Goal: Transaction & Acquisition: Book appointment/travel/reservation

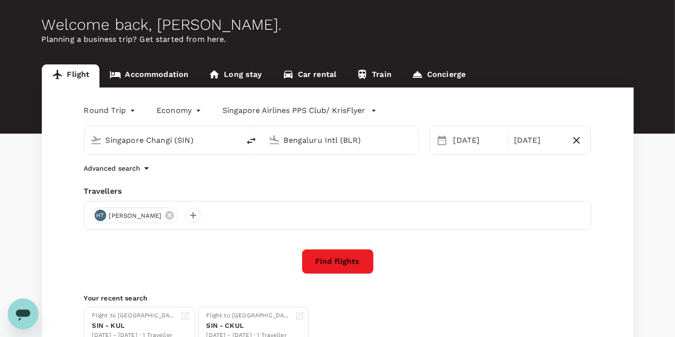
scroll to position [53, 0]
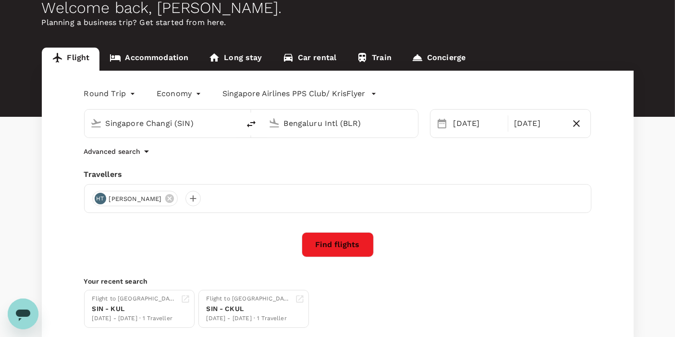
click at [310, 123] on input "Bengaluru Intl (BLR)" at bounding box center [341, 123] width 114 height 15
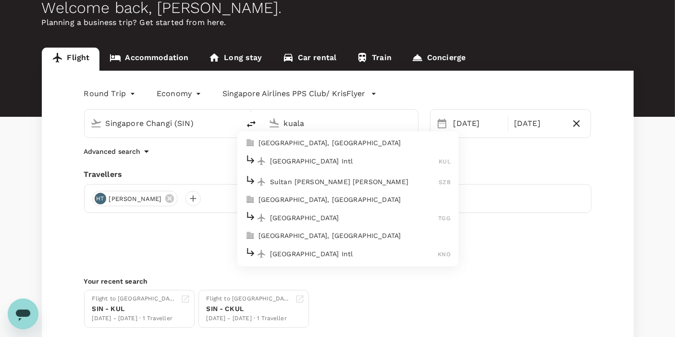
click at [311, 158] on p "[GEOGRAPHIC_DATA] Intl" at bounding box center [354, 161] width 169 height 10
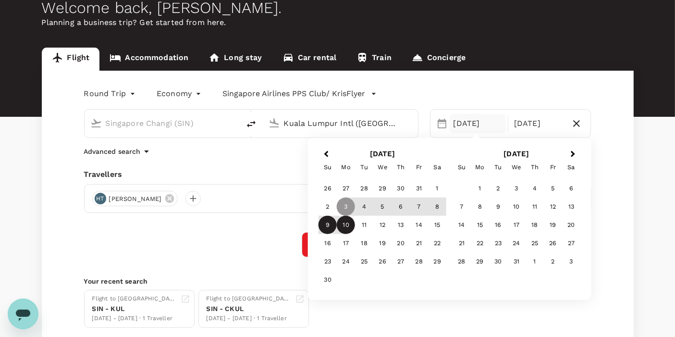
type input "Kuala Lumpur Intl ([GEOGRAPHIC_DATA])"
click at [328, 223] on div "9" at bounding box center [328, 225] width 18 height 18
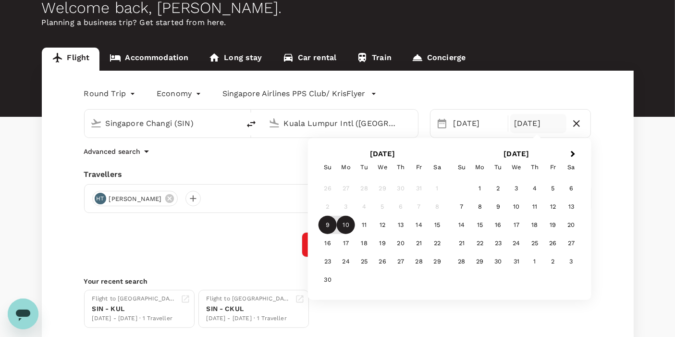
click at [348, 207] on div "3" at bounding box center [346, 207] width 18 height 18
click at [467, 124] on div "[DATE]" at bounding box center [478, 123] width 56 height 19
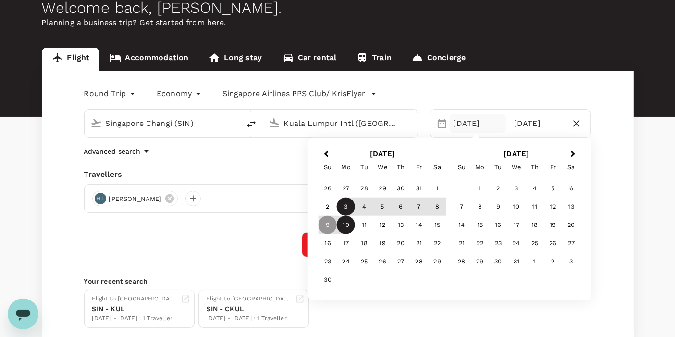
click at [353, 206] on div "3" at bounding box center [346, 207] width 18 height 18
click at [331, 221] on div "9" at bounding box center [328, 225] width 18 height 18
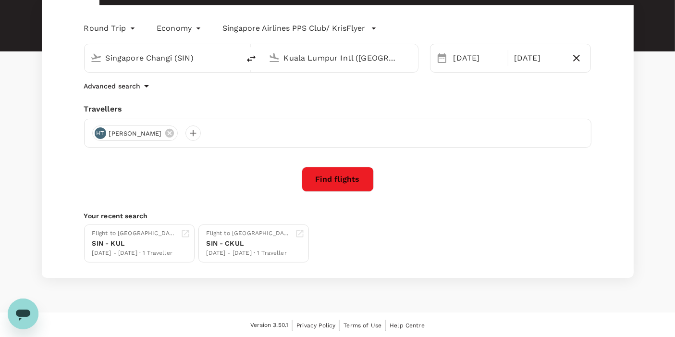
scroll to position [65, 0]
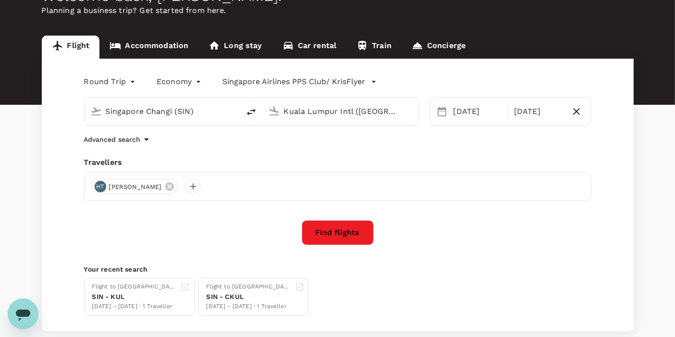
click at [349, 236] on button "Find flights" at bounding box center [338, 232] width 72 height 25
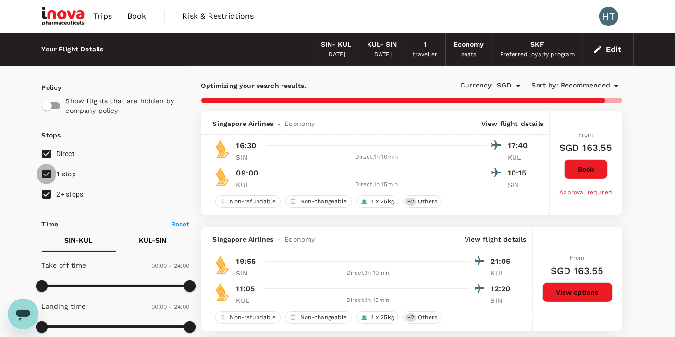
click at [47, 175] on input "1 stop" at bounding box center [47, 174] width 20 height 20
checkbox input "false"
click at [48, 194] on input "2+ stops" at bounding box center [47, 194] width 20 height 20
checkbox input "false"
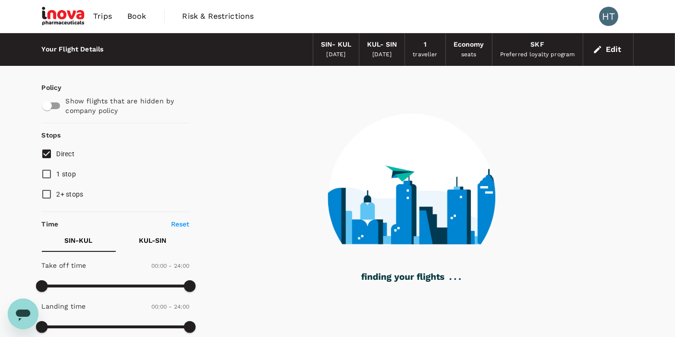
scroll to position [53, 0]
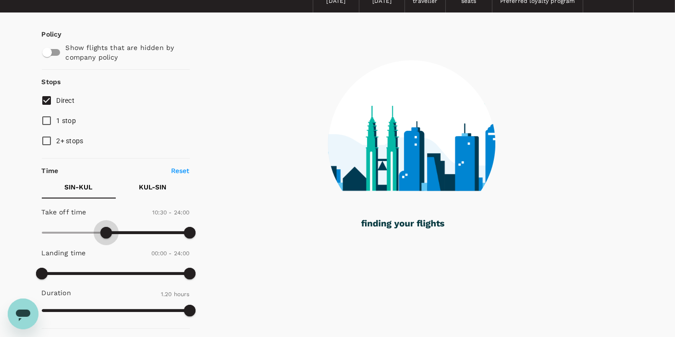
type input "750"
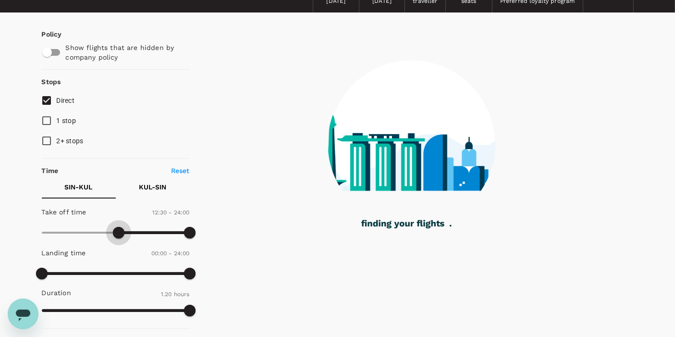
drag, startPoint x: 43, startPoint y: 231, endPoint x: 119, endPoint y: 232, distance: 75.9
click at [119, 232] on span at bounding box center [119, 233] width 12 height 12
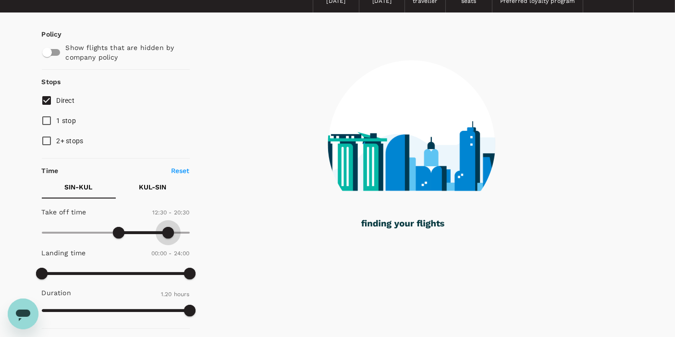
type input "1110"
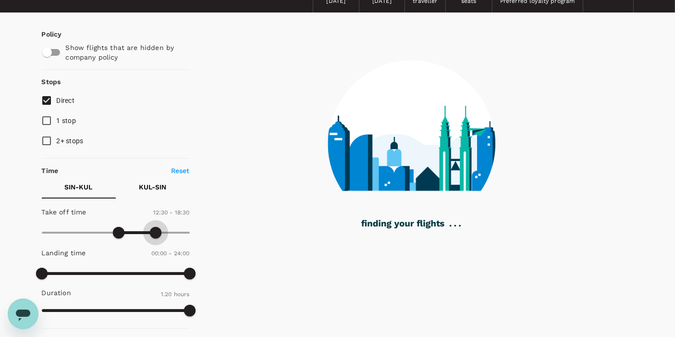
drag, startPoint x: 191, startPoint y: 231, endPoint x: 155, endPoint y: 236, distance: 35.8
click at [155, 236] on span at bounding box center [156, 233] width 12 height 12
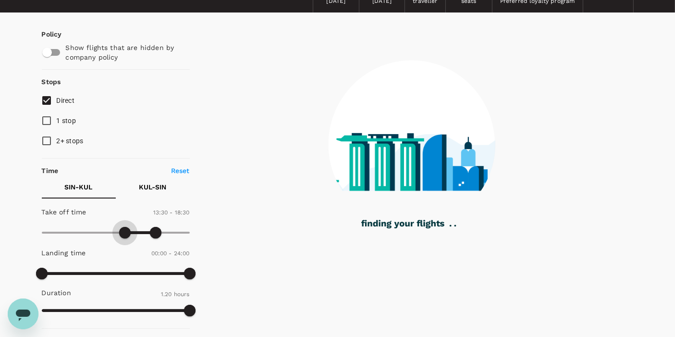
type input "780"
click at [123, 236] on span at bounding box center [122, 233] width 12 height 12
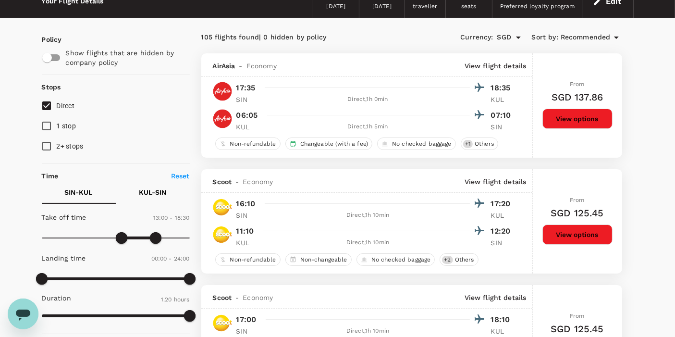
scroll to position [0, 0]
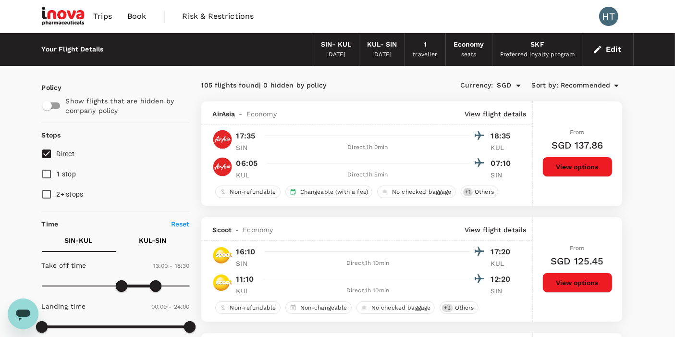
click at [596, 84] on span "Recommended" at bounding box center [586, 85] width 50 height 11
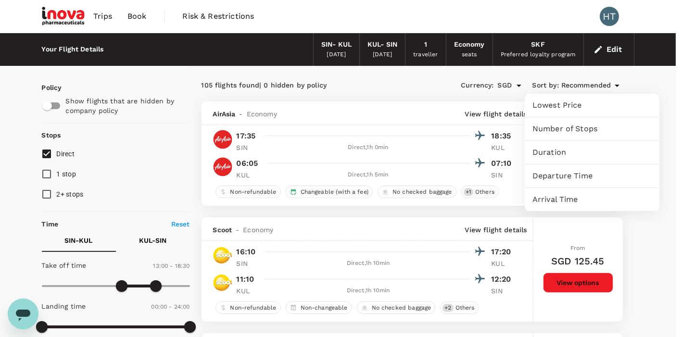
click at [584, 102] on span "Lowest Price" at bounding box center [591, 106] width 119 height 12
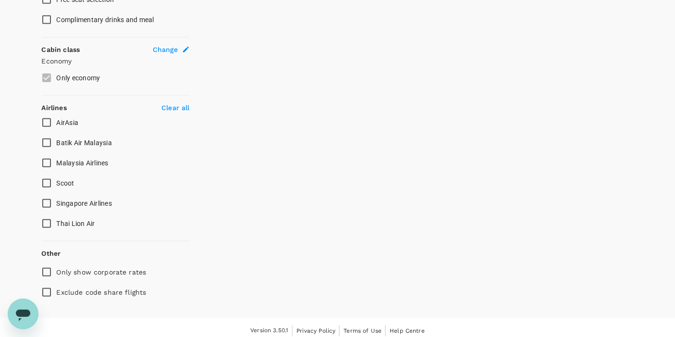
scroll to position [495, 0]
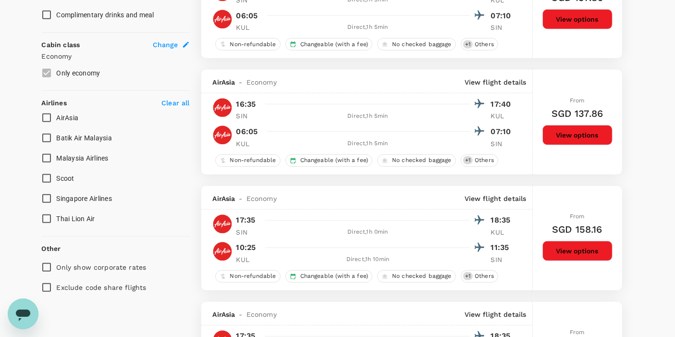
click at [47, 261] on input "Only show corporate rates" at bounding box center [47, 267] width 20 height 20
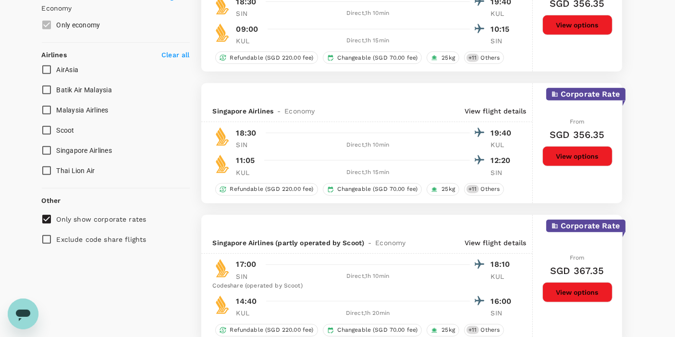
scroll to position [587, 0]
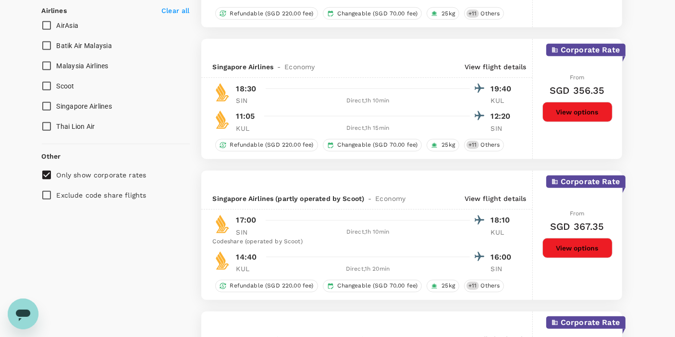
click at [46, 176] on input "Only show corporate rates" at bounding box center [47, 175] width 20 height 20
checkbox input "false"
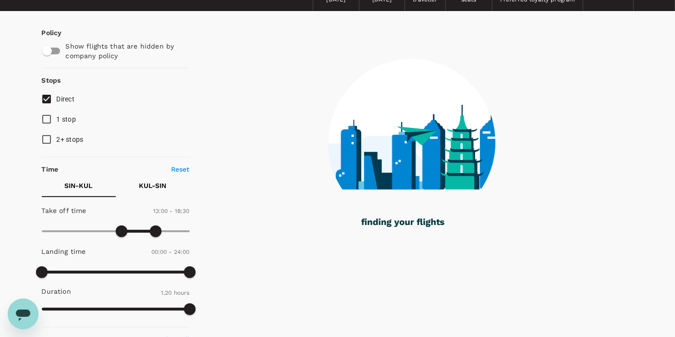
scroll to position [0, 0]
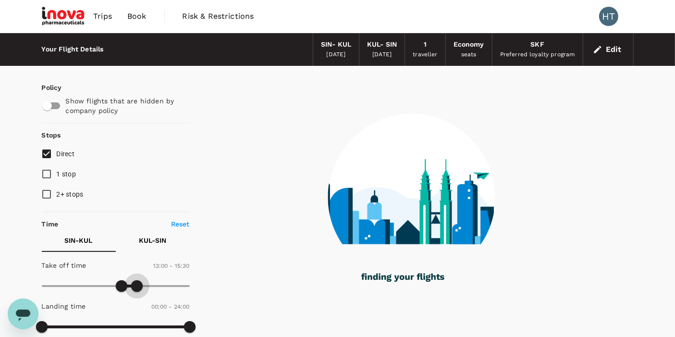
type input "960"
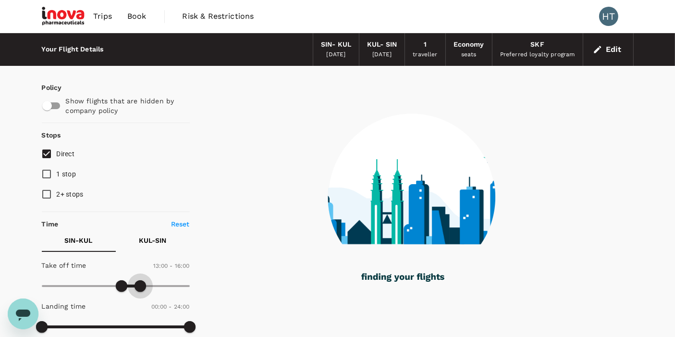
drag, startPoint x: 150, startPoint y: 284, endPoint x: 140, endPoint y: 285, distance: 10.6
click at [140, 285] on span at bounding box center [141, 286] width 12 height 12
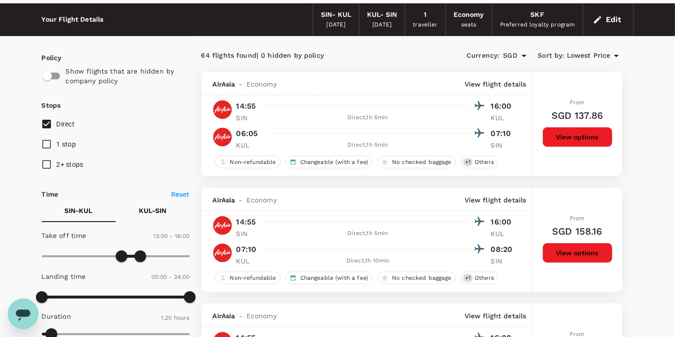
scroll to position [53, 0]
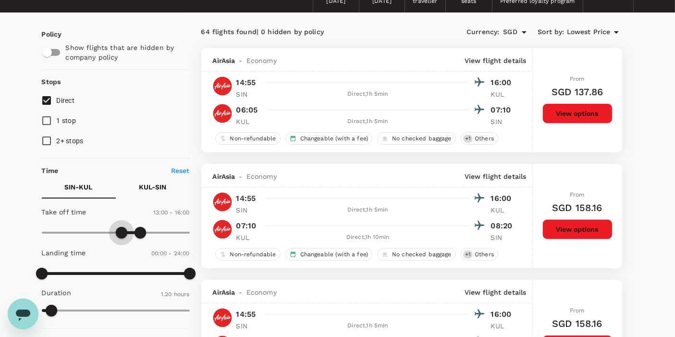
type input "720"
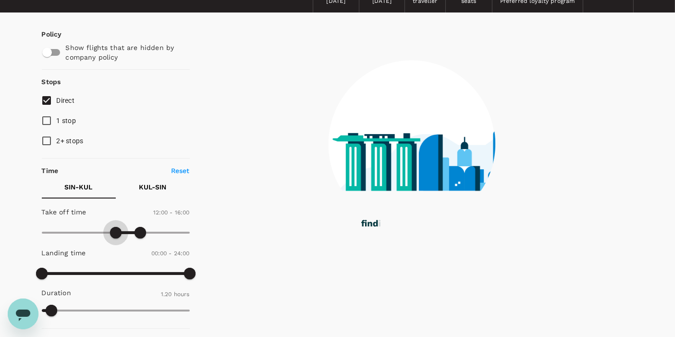
drag, startPoint x: 121, startPoint y: 233, endPoint x: 116, endPoint y: 232, distance: 4.8
click at [116, 232] on span at bounding box center [116, 233] width 12 height 12
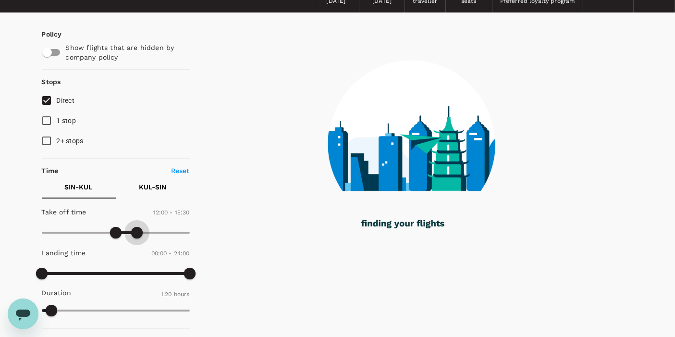
click at [137, 233] on span at bounding box center [137, 233] width 12 height 12
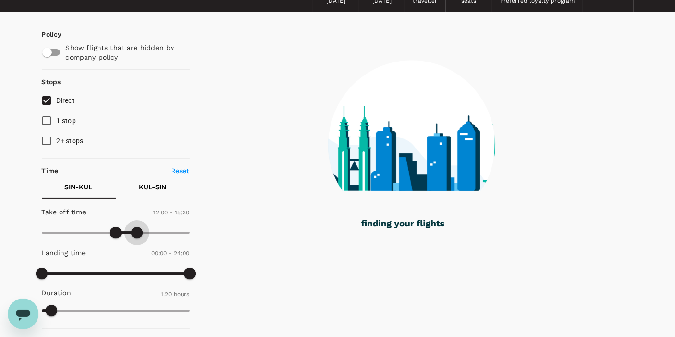
type input "900"
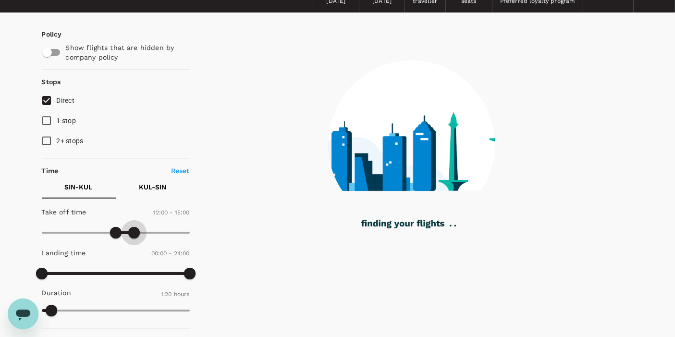
click at [135, 233] on span at bounding box center [134, 233] width 12 height 12
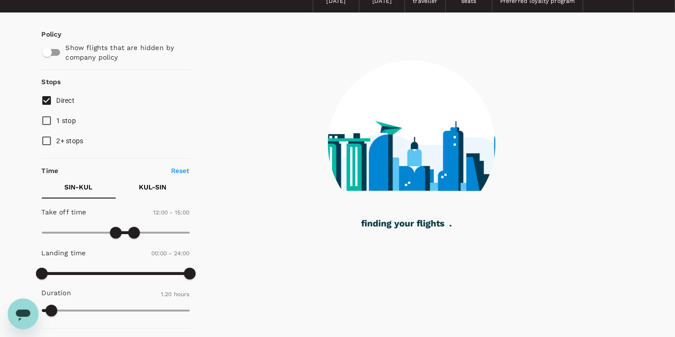
type input "690"
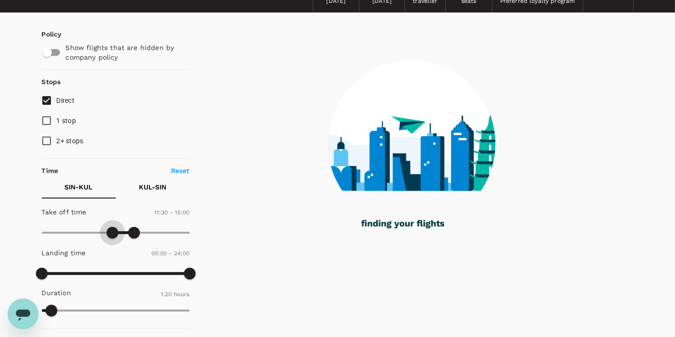
click at [112, 234] on span at bounding box center [113, 233] width 12 height 12
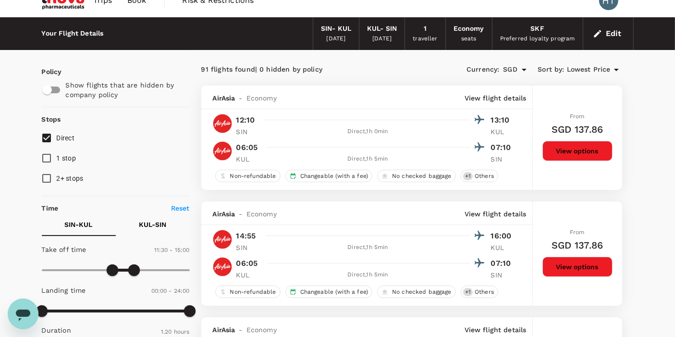
scroll to position [0, 0]
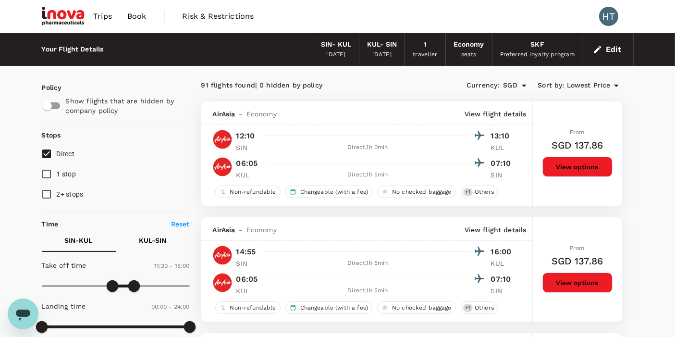
click at [603, 86] on span "Lowest Price" at bounding box center [589, 85] width 44 height 11
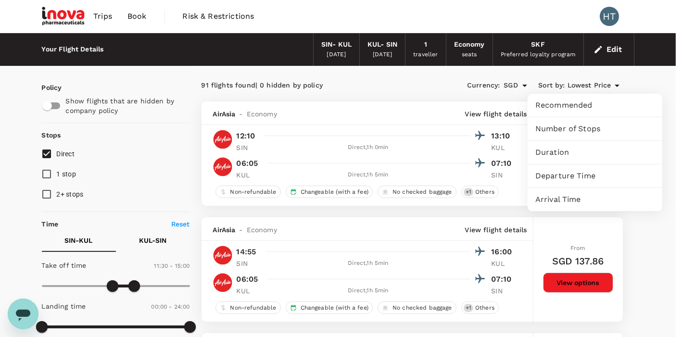
click at [566, 173] on span "Departure Time" at bounding box center [594, 176] width 119 height 12
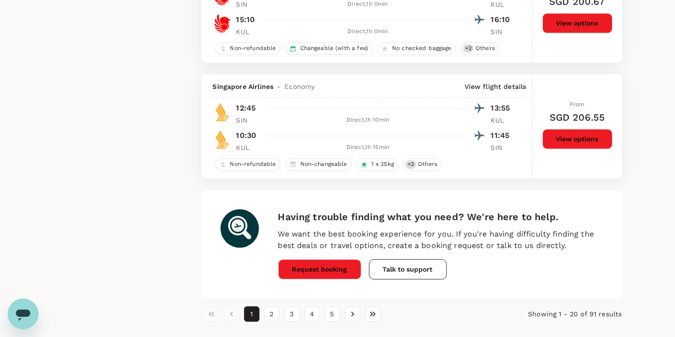
scroll to position [2338, 0]
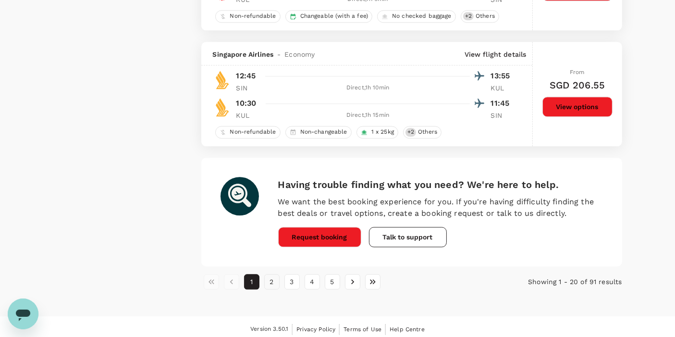
click at [276, 276] on button "2" at bounding box center [271, 281] width 15 height 15
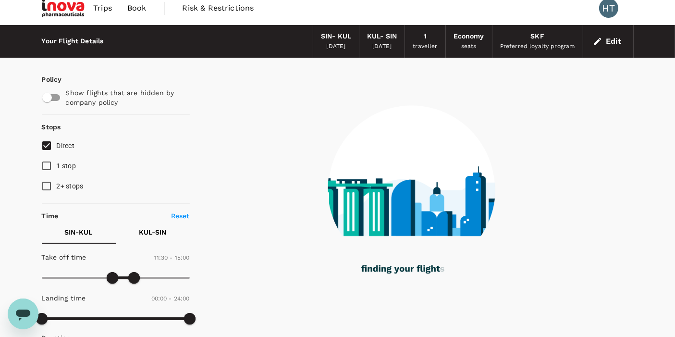
scroll to position [0, 0]
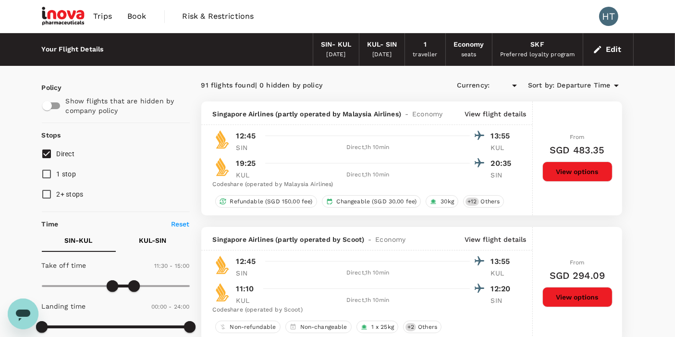
type input "SGD"
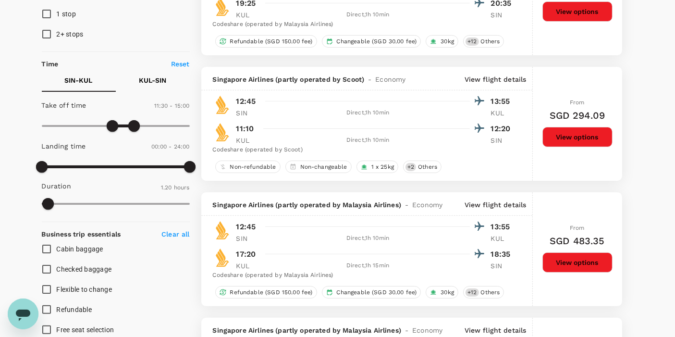
scroll to position [213, 0]
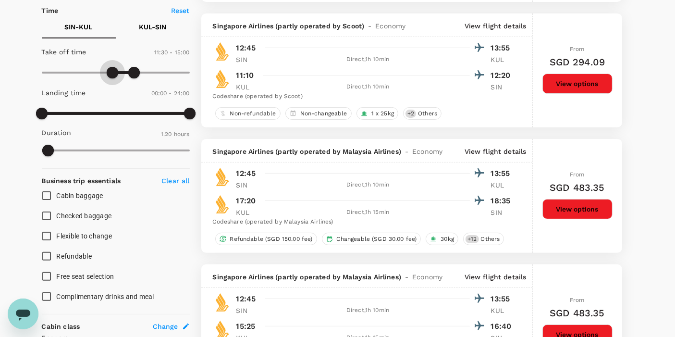
type input "720"
click at [115, 77] on span at bounding box center [116, 73] width 12 height 12
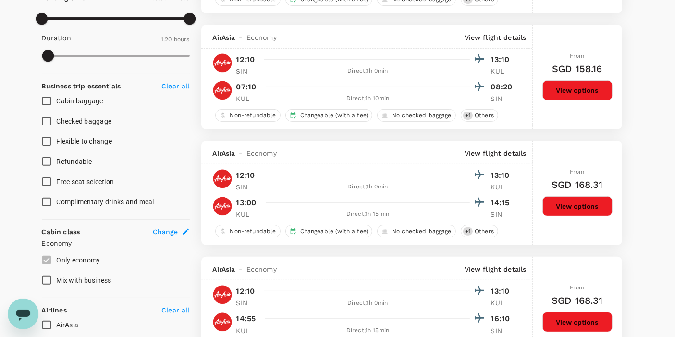
scroll to position [534, 0]
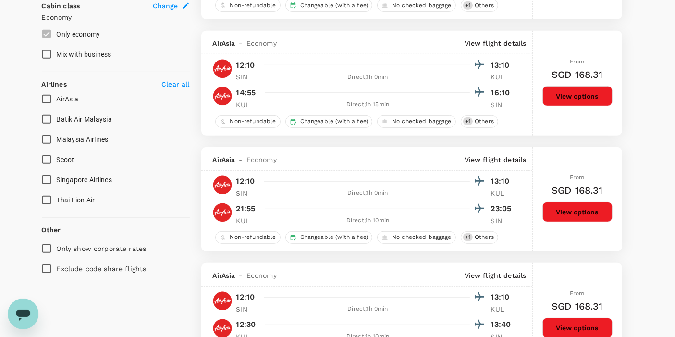
click at [47, 248] on input "Only show corporate rates" at bounding box center [47, 248] width 20 height 20
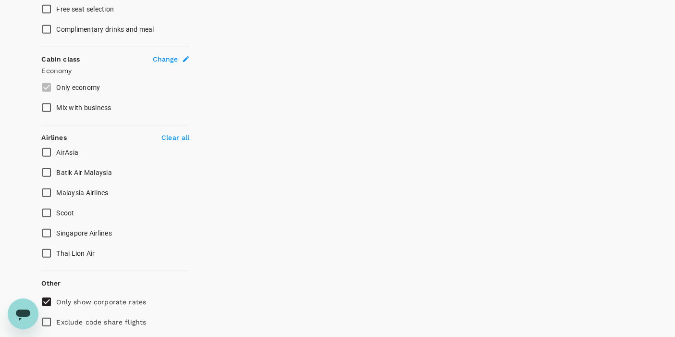
scroll to position [515, 0]
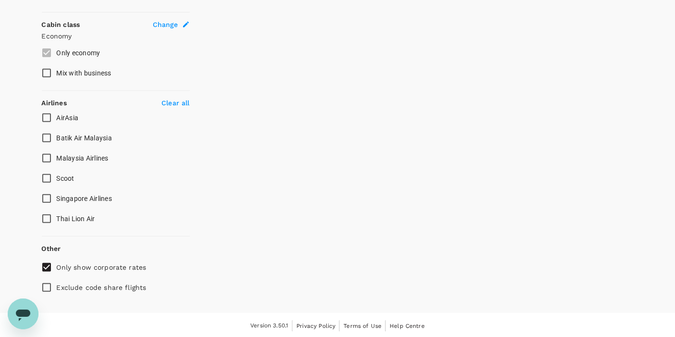
click at [45, 265] on input "Only show corporate rates" at bounding box center [47, 267] width 20 height 20
checkbox input "false"
click at [47, 200] on input "Singapore Airlines" at bounding box center [47, 198] width 20 height 20
checkbox input "true"
click at [50, 174] on input "Scoot" at bounding box center [47, 178] width 20 height 20
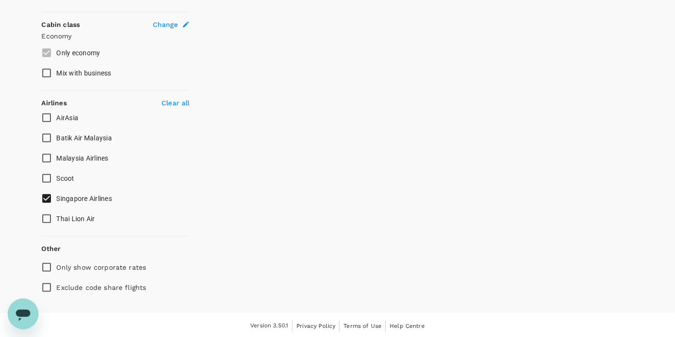
checkbox input "true"
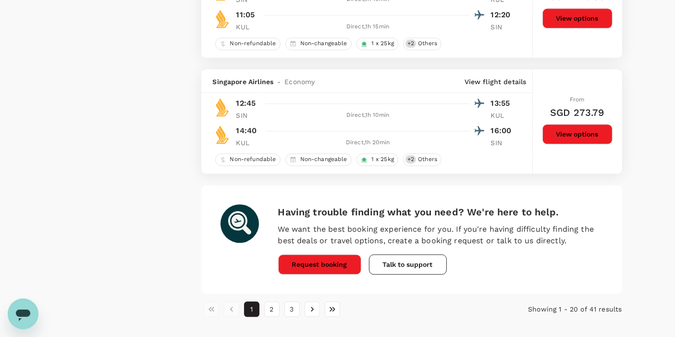
scroll to position [2350, 0]
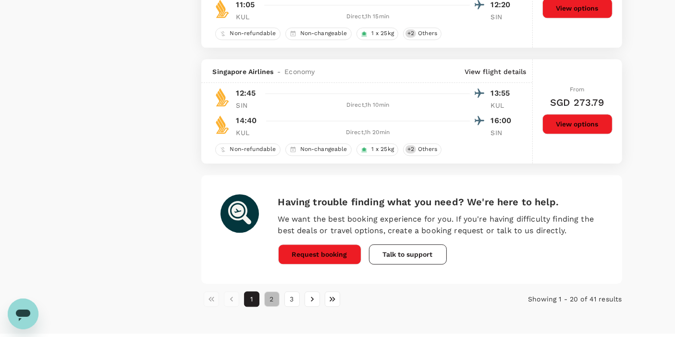
click at [271, 293] on button "2" at bounding box center [271, 298] width 15 height 15
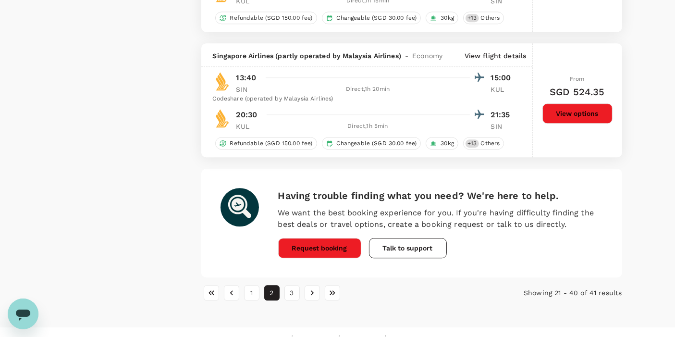
scroll to position [2395, 0]
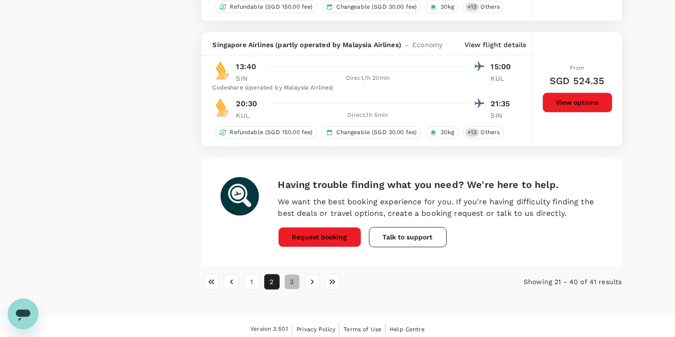
click at [291, 283] on button "3" at bounding box center [292, 281] width 15 height 15
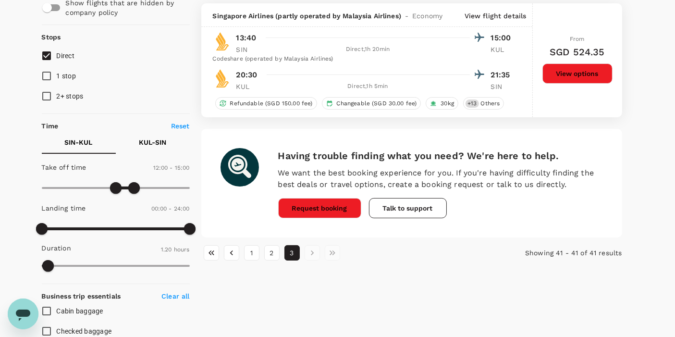
scroll to position [107, 0]
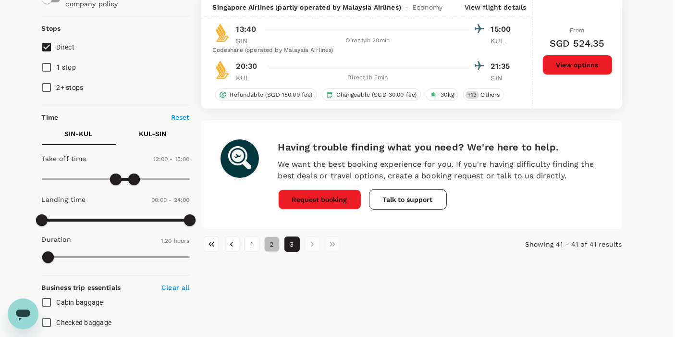
click at [269, 245] on button "2" at bounding box center [271, 243] width 15 height 15
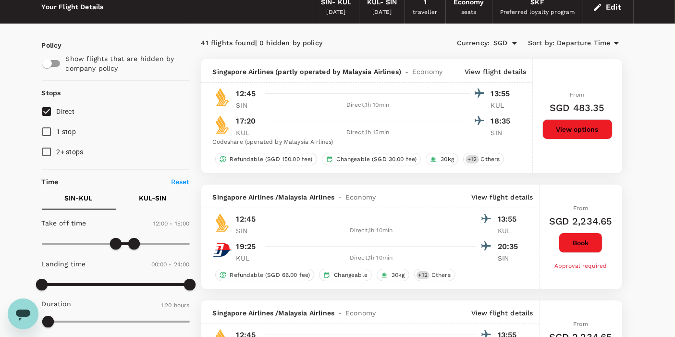
scroll to position [0, 0]
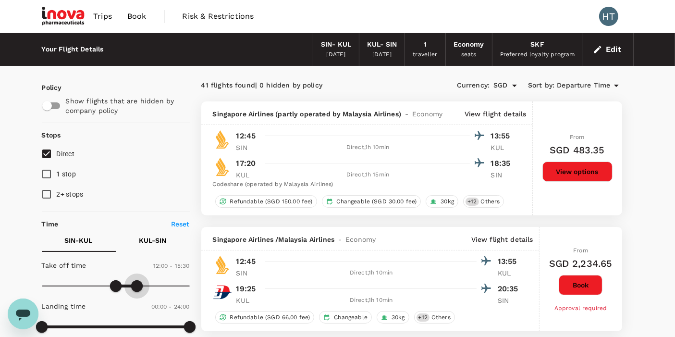
type input "960"
click at [141, 286] on span at bounding box center [141, 286] width 12 height 12
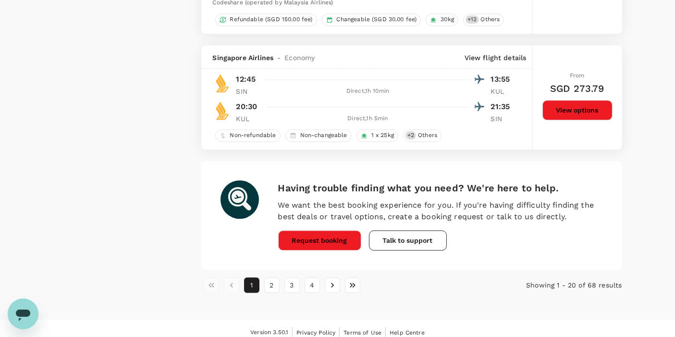
scroll to position [2357, 0]
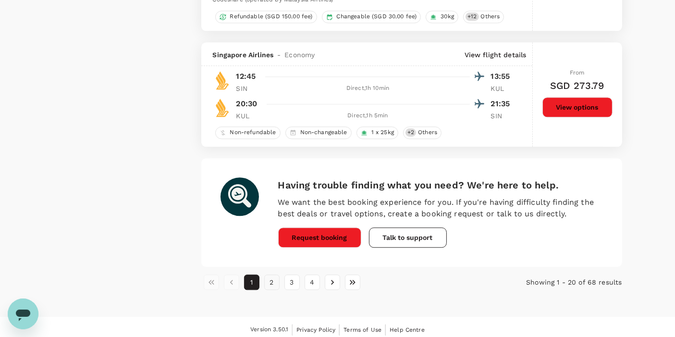
click at [276, 279] on button "2" at bounding box center [271, 281] width 15 height 15
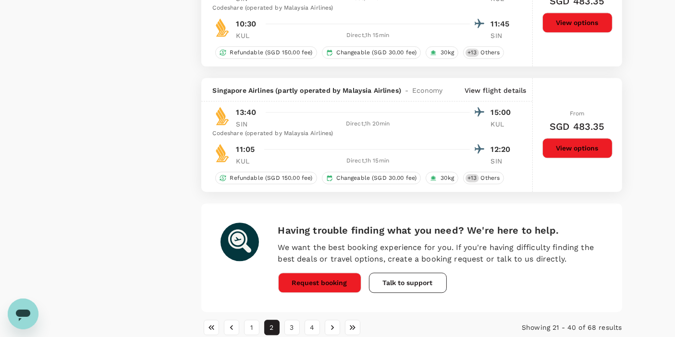
scroll to position [2405, 0]
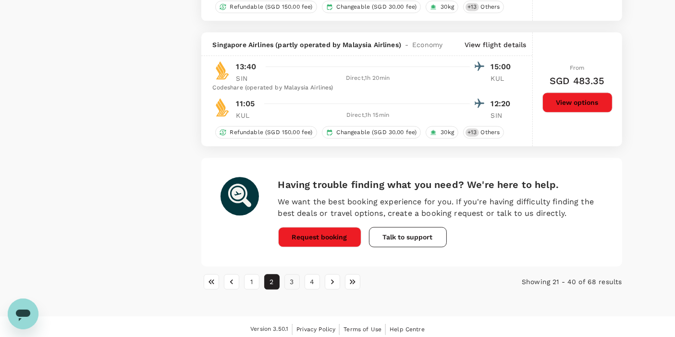
click at [292, 274] on button "3" at bounding box center [292, 281] width 15 height 15
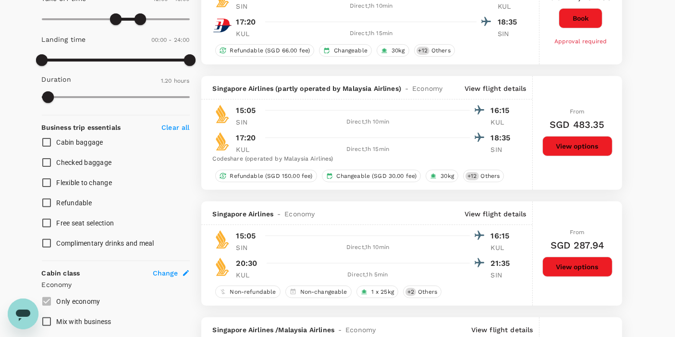
scroll to position [0, 0]
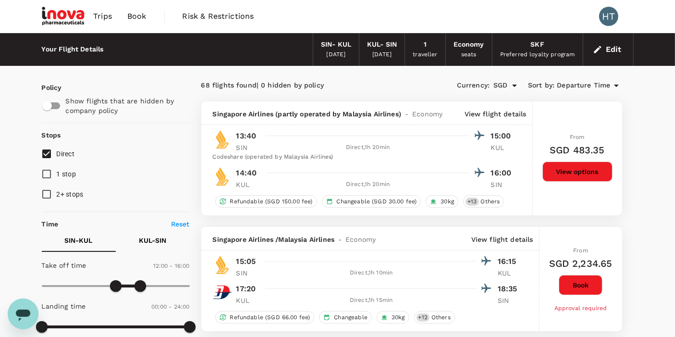
click at [594, 90] on span "Departure Time" at bounding box center [583, 85] width 53 height 11
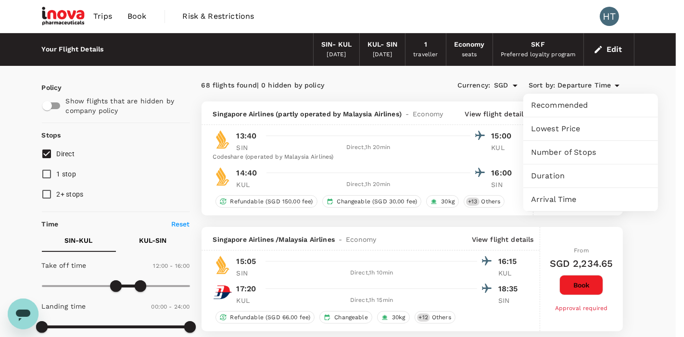
click at [561, 134] on span "Lowest Price" at bounding box center [590, 129] width 119 height 12
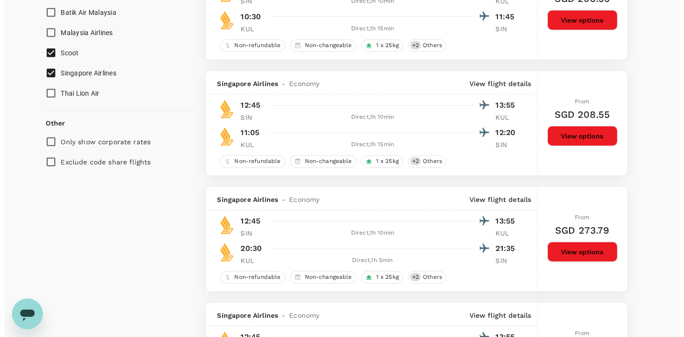
scroll to position [587, 0]
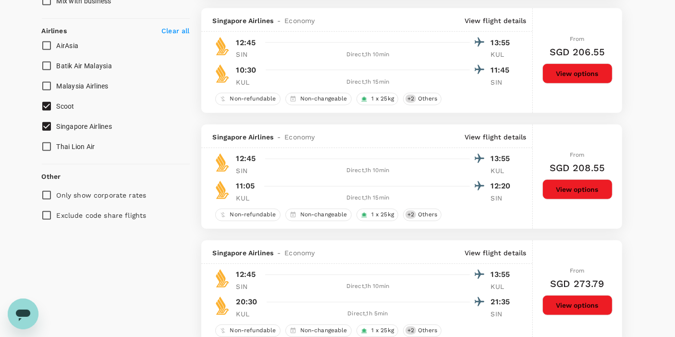
click at [508, 135] on p "View flight details" at bounding box center [496, 137] width 62 height 10
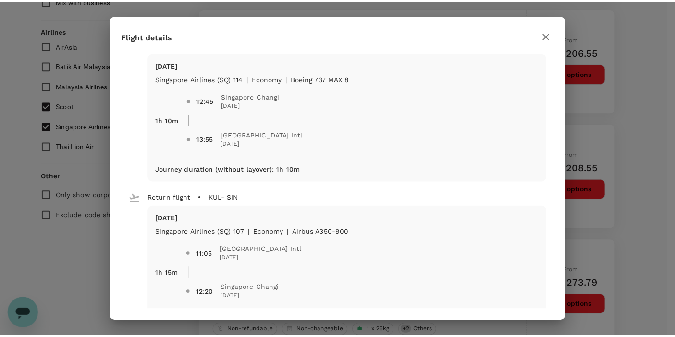
scroll to position [0, 0]
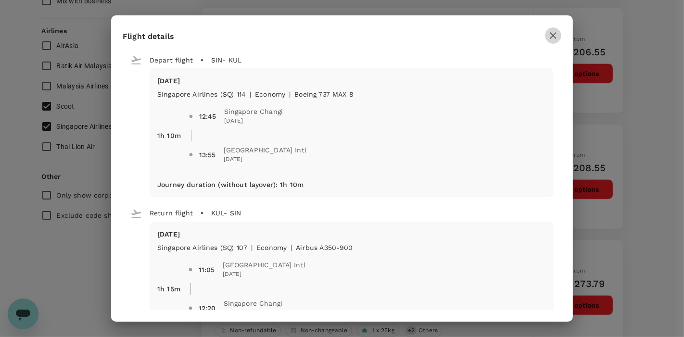
click at [555, 39] on icon "button" at bounding box center [553, 36] width 12 height 12
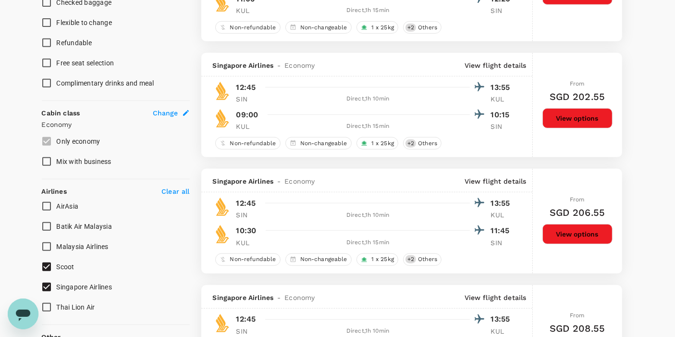
scroll to position [481, 0]
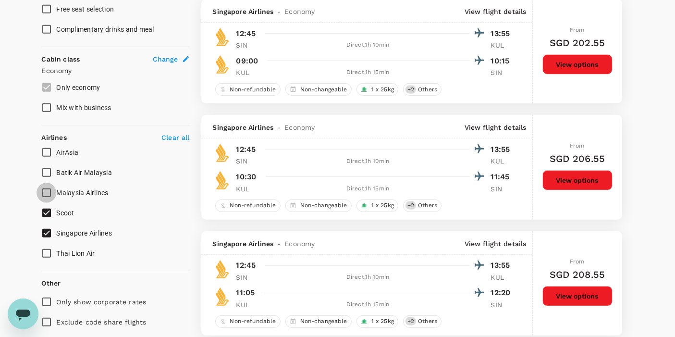
click at [47, 197] on input "Malaysia Airlines" at bounding box center [47, 193] width 20 height 20
checkbox input "true"
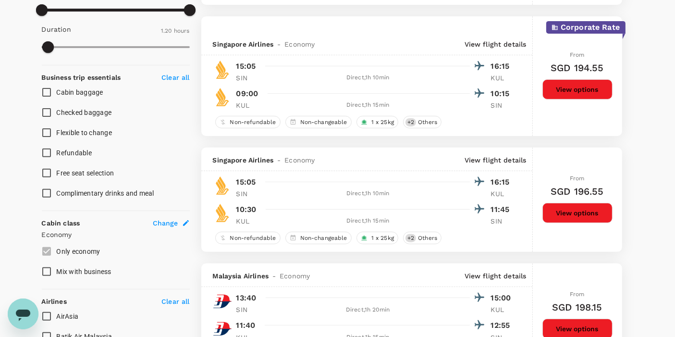
scroll to position [0, 0]
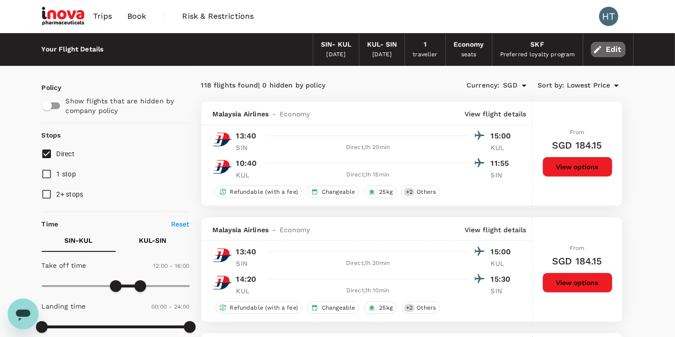
click at [599, 51] on icon "button" at bounding box center [598, 50] width 10 height 10
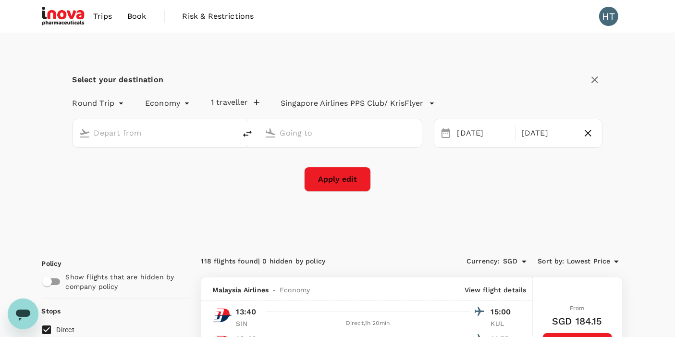
type input "Singapore Changi (SIN)"
type input "Kuala Lumpur Intl ([GEOGRAPHIC_DATA])"
click at [528, 135] on div "[DATE]" at bounding box center [548, 133] width 60 height 19
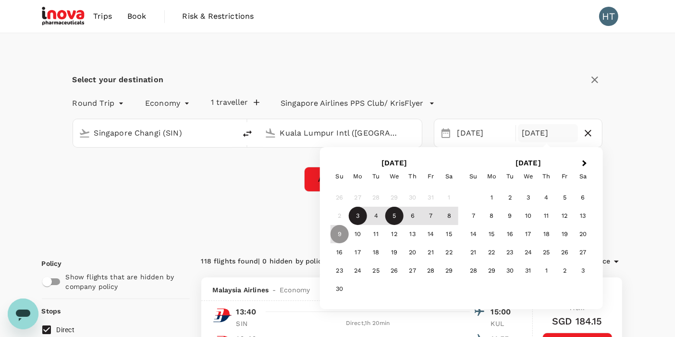
click at [387, 215] on div "5" at bounding box center [395, 216] width 18 height 18
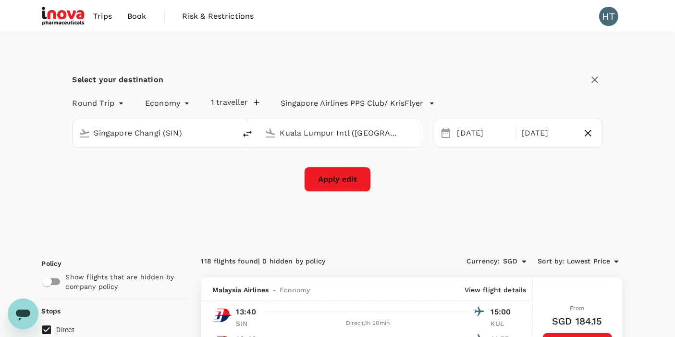
click at [336, 179] on button "Apply edit" at bounding box center [337, 179] width 67 height 25
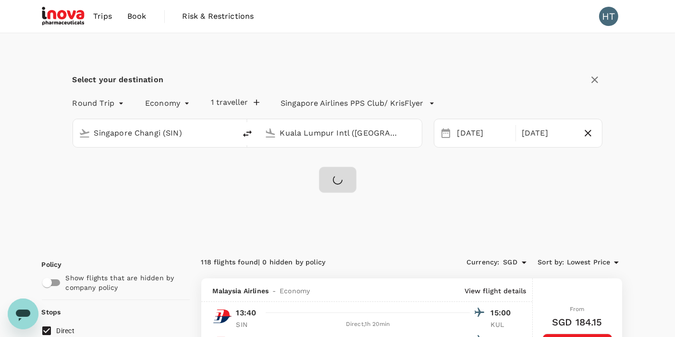
checkbox input "false"
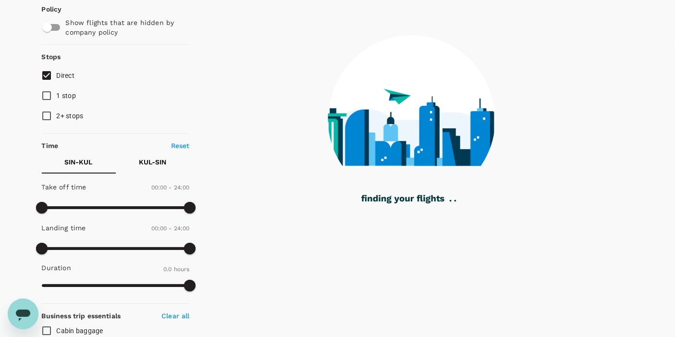
scroll to position [107, 0]
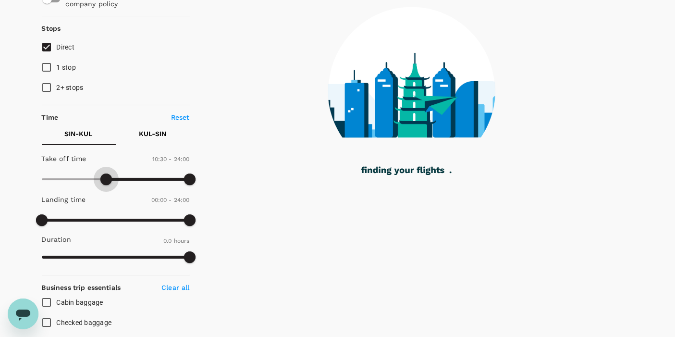
type input "750"
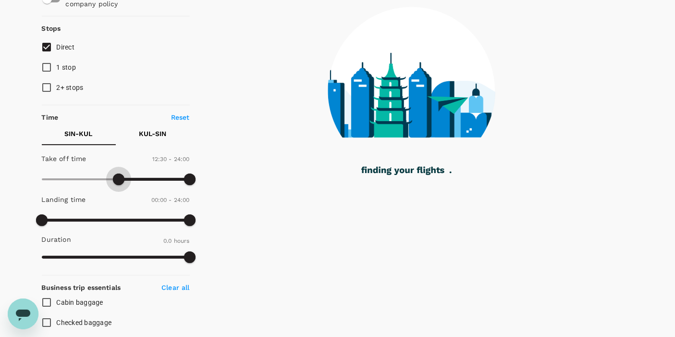
type input "60"
checkbox input "true"
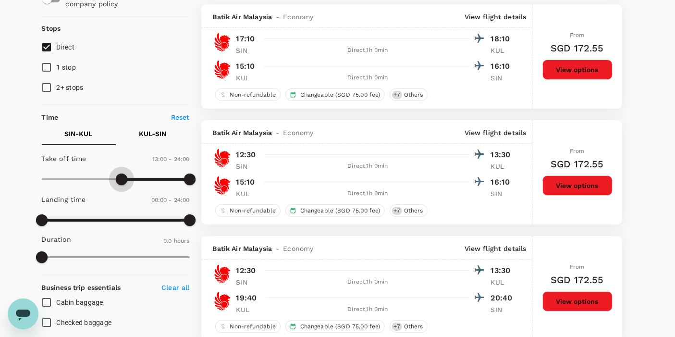
type input "780"
drag, startPoint x: 44, startPoint y: 178, endPoint x: 123, endPoint y: 178, distance: 78.8
click at [123, 178] on span at bounding box center [122, 180] width 12 height 12
type input "960"
drag, startPoint x: 187, startPoint y: 179, endPoint x: 141, endPoint y: 182, distance: 45.8
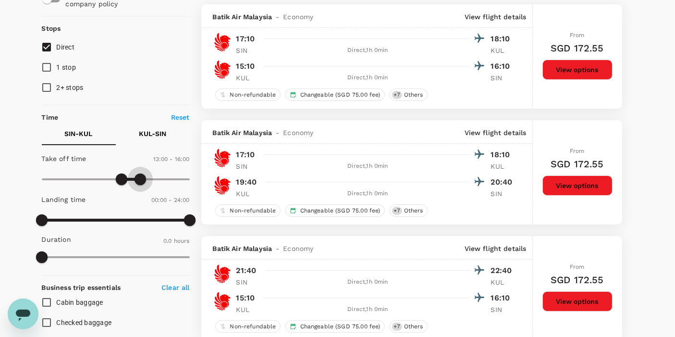
click at [141, 182] on span at bounding box center [141, 180] width 12 height 12
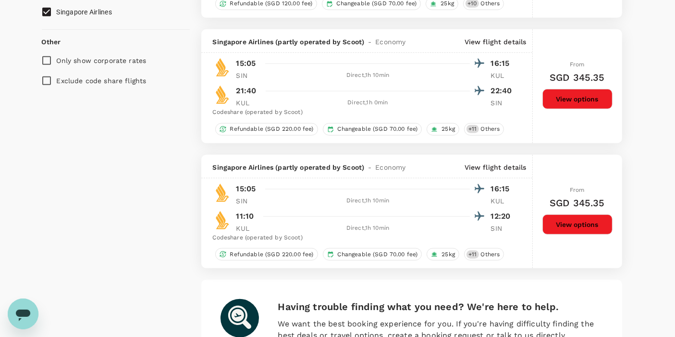
scroll to position [669, 0]
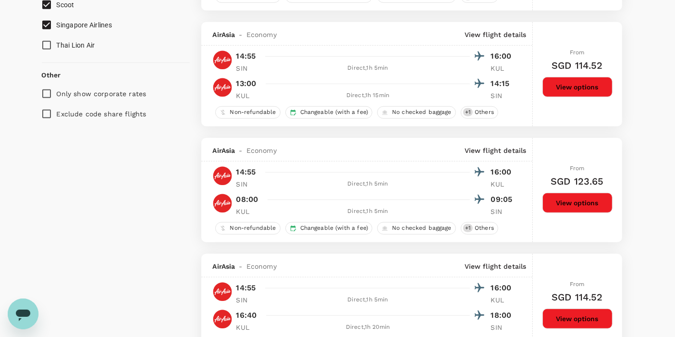
checkbox input "false"
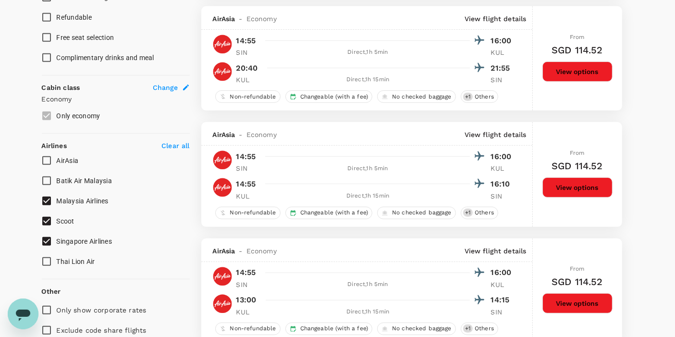
scroll to position [455, 0]
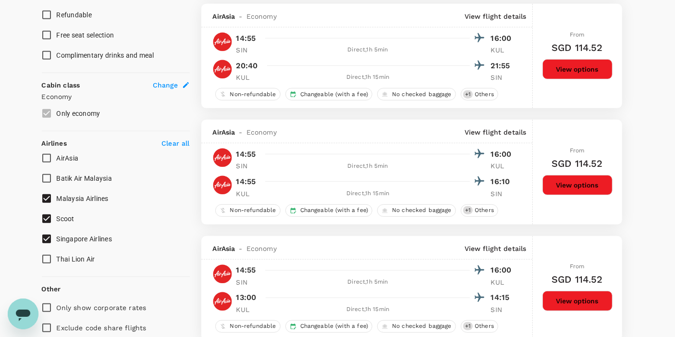
click at [47, 199] on input "Malaysia Airlines" at bounding box center [47, 198] width 20 height 20
checkbox input "false"
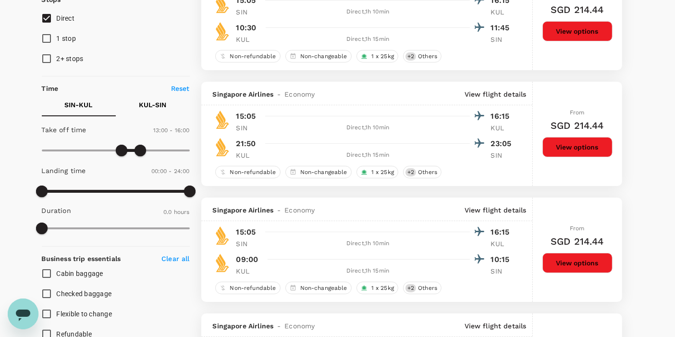
scroll to position [0, 0]
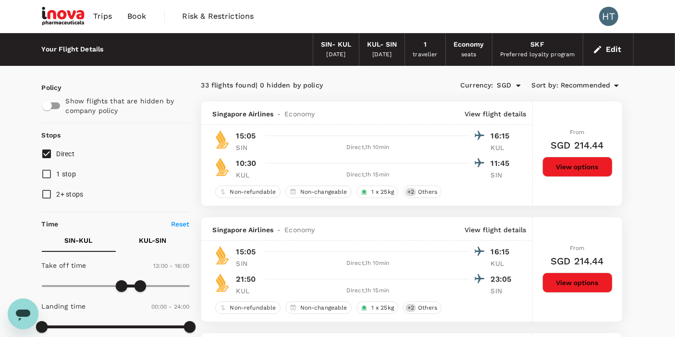
click at [610, 89] on span "Recommended" at bounding box center [586, 85] width 50 height 11
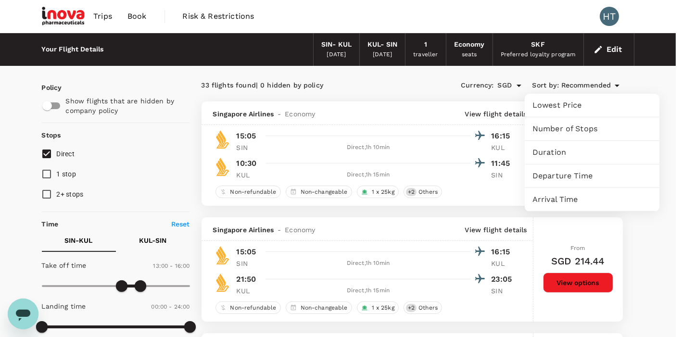
click at [578, 106] on span "Lowest Price" at bounding box center [591, 106] width 119 height 12
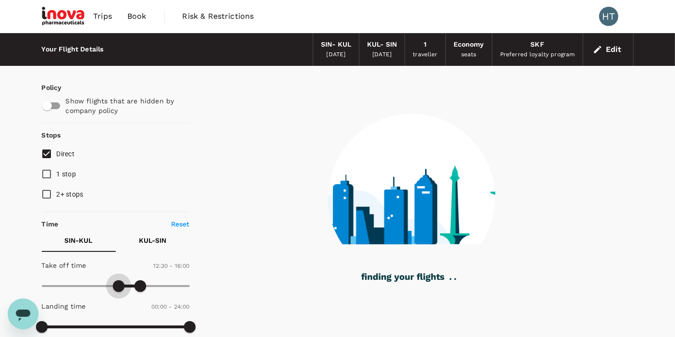
type input "720"
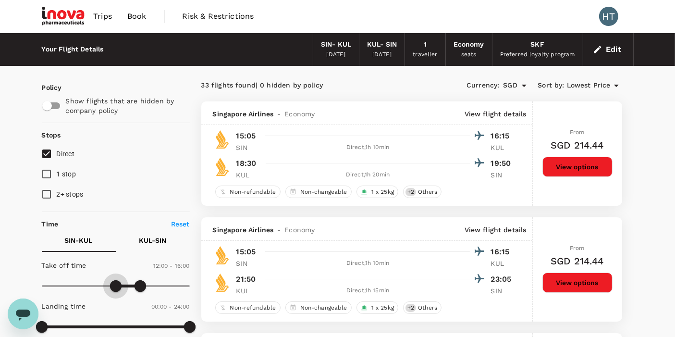
drag, startPoint x: 122, startPoint y: 282, endPoint x: 114, endPoint y: 285, distance: 8.1
click at [114, 285] on span at bounding box center [116, 286] width 12 height 12
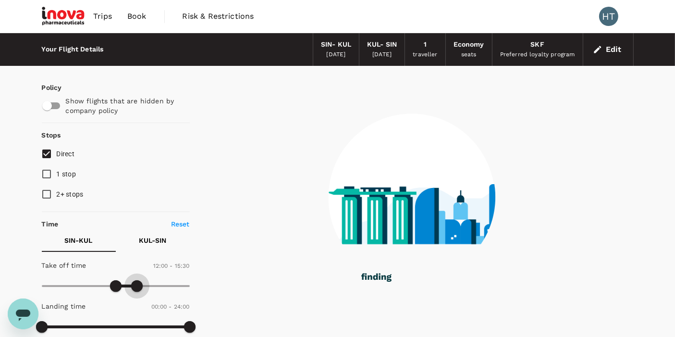
type input "900"
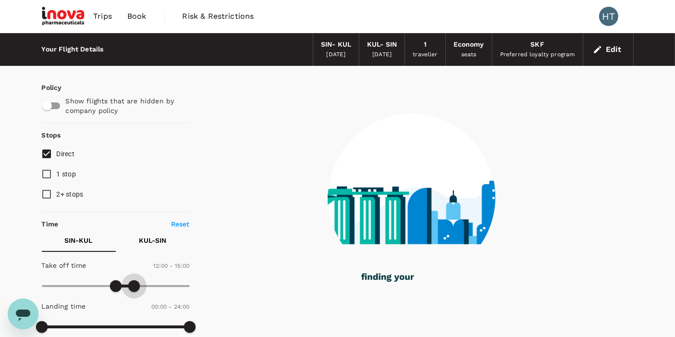
drag, startPoint x: 146, startPoint y: 283, endPoint x: 136, endPoint y: 286, distance: 10.8
click at [136, 286] on span at bounding box center [134, 286] width 12 height 12
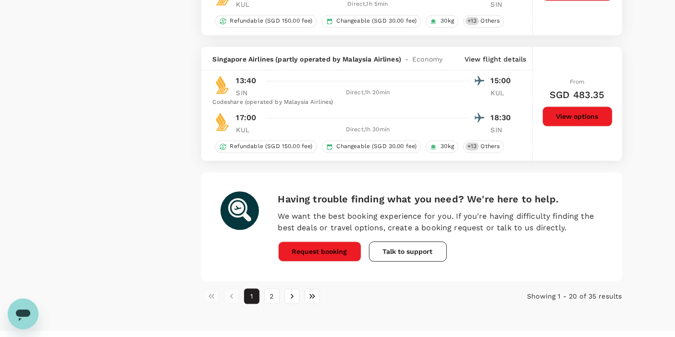
scroll to position [2376, 0]
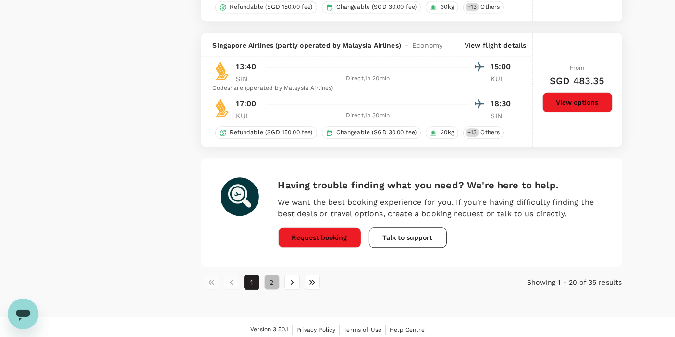
click at [276, 277] on button "2" at bounding box center [271, 281] width 15 height 15
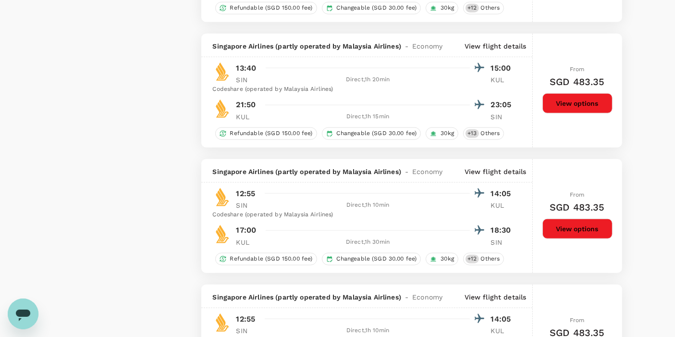
scroll to position [1015, 0]
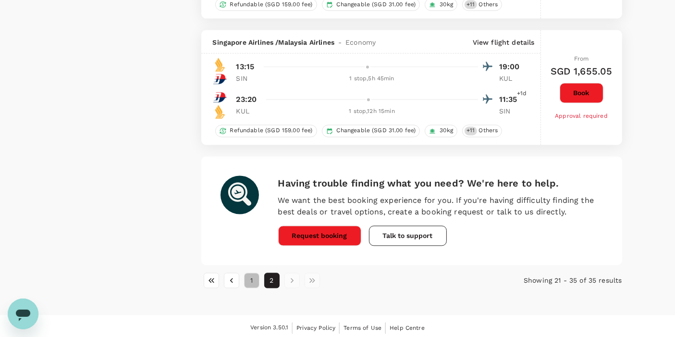
click at [254, 276] on button "1" at bounding box center [251, 280] width 15 height 15
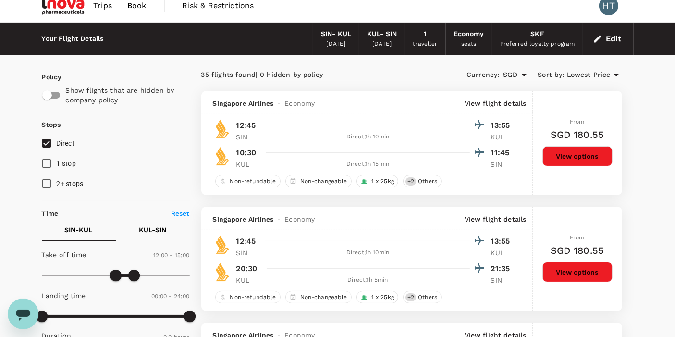
scroll to position [0, 0]
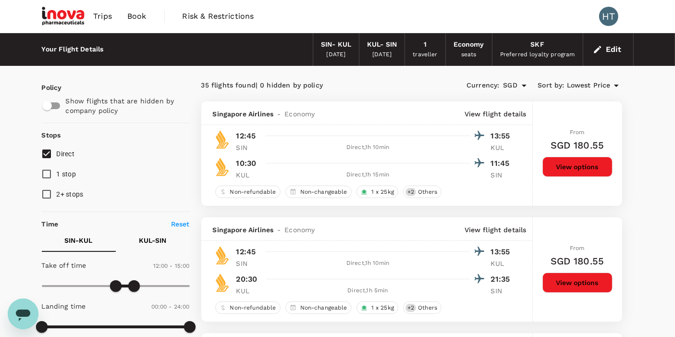
click at [382, 52] on div "[DATE]" at bounding box center [382, 55] width 19 height 10
click at [606, 50] on button "Edit" at bounding box center [608, 49] width 35 height 15
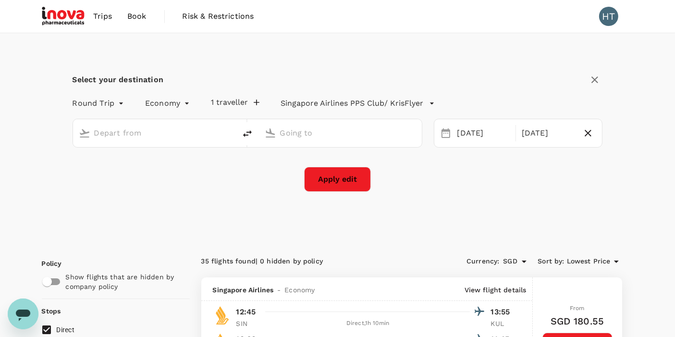
type input "Singapore Changi (SIN)"
type input "Kuala Lumpur Intl ([GEOGRAPHIC_DATA])"
click at [554, 131] on div "[DATE]" at bounding box center [548, 133] width 60 height 19
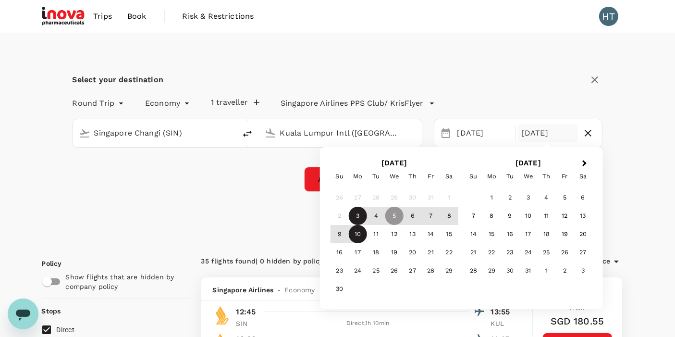
click at [355, 231] on div "10" at bounding box center [358, 234] width 18 height 18
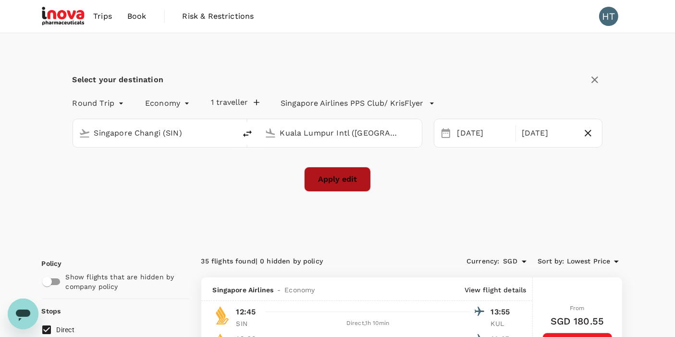
click at [335, 181] on button "Apply edit" at bounding box center [337, 179] width 67 height 25
checkbox input "false"
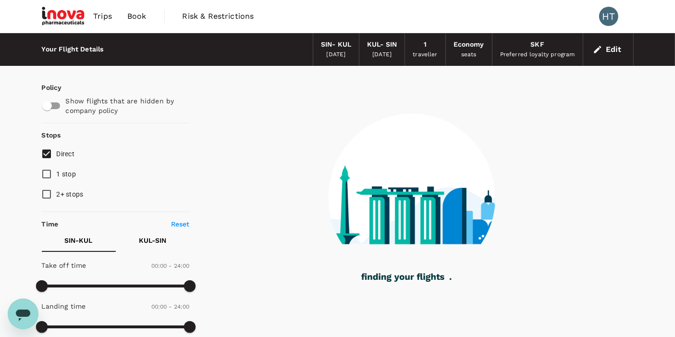
checkbox input "true"
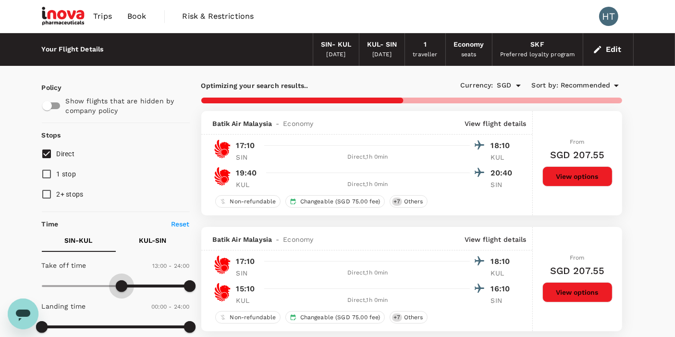
type input "750"
drag, startPoint x: 37, startPoint y: 286, endPoint x: 119, endPoint y: 288, distance: 82.2
click at [119, 288] on span at bounding box center [119, 286] width 12 height 12
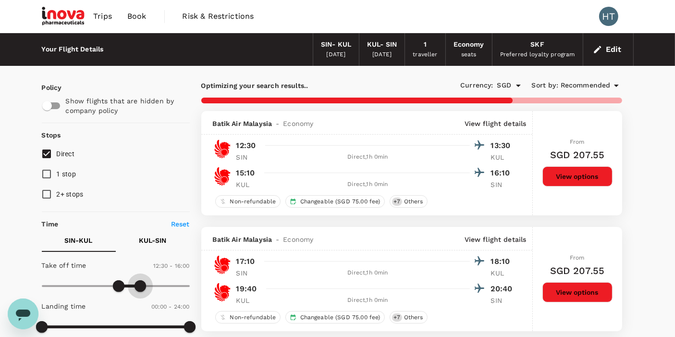
type input "870"
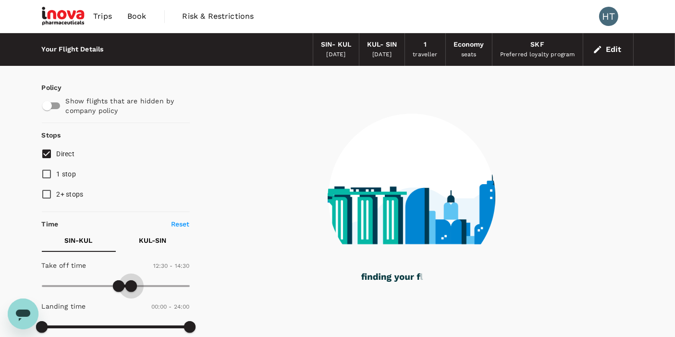
drag, startPoint x: 189, startPoint y: 285, endPoint x: 132, endPoint y: 288, distance: 57.3
click at [132, 288] on span at bounding box center [131, 286] width 12 height 12
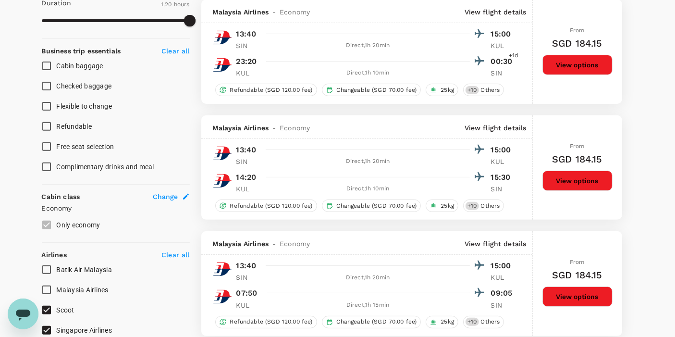
scroll to position [401, 0]
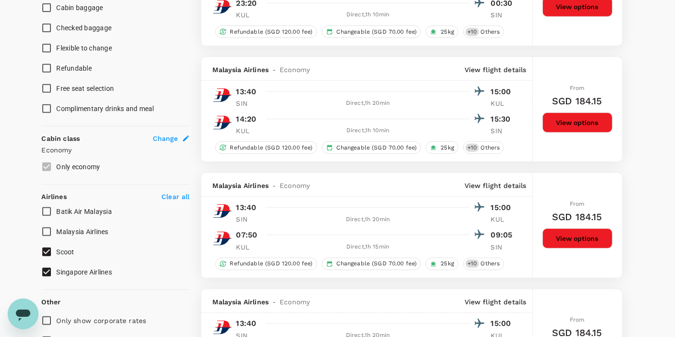
click at [65, 253] on span "Scoot" at bounding box center [66, 252] width 18 height 8
click at [57, 253] on input "Scoot" at bounding box center [47, 252] width 20 height 20
click at [66, 253] on span "Scoot" at bounding box center [66, 252] width 18 height 8
click at [57, 253] on input "Scoot" at bounding box center [47, 252] width 20 height 20
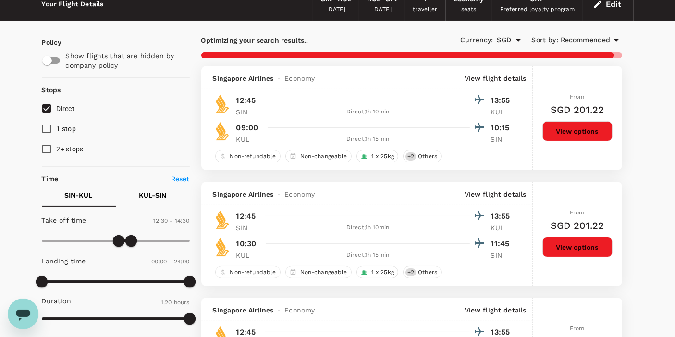
scroll to position [0, 0]
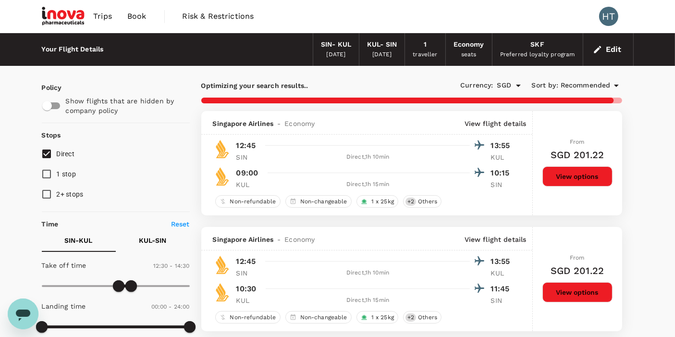
checkbox input "false"
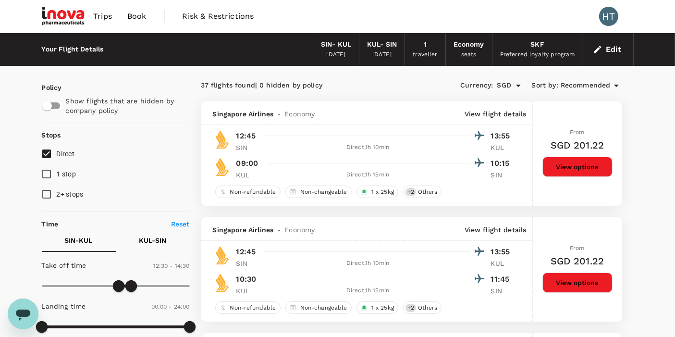
click at [611, 85] on icon at bounding box center [617, 86] width 12 height 12
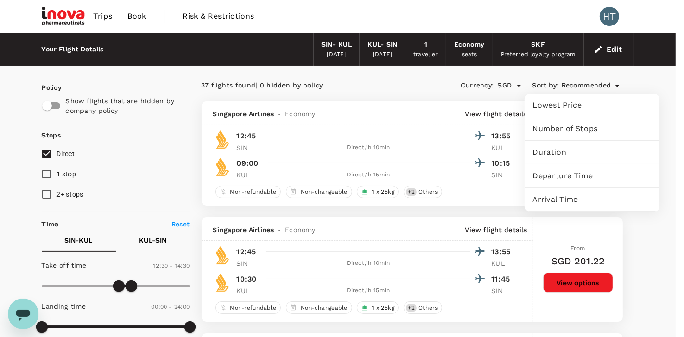
click at [567, 109] on span "Lowest Price" at bounding box center [591, 106] width 119 height 12
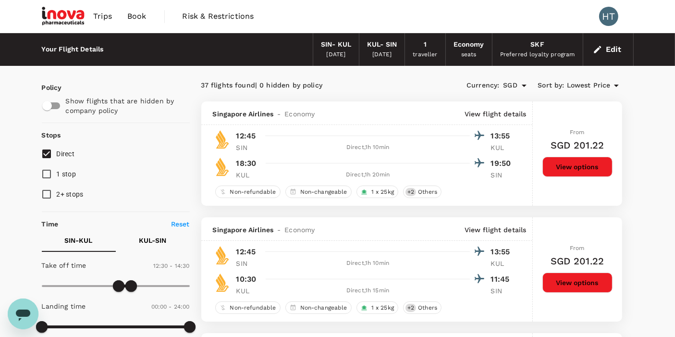
click at [601, 53] on icon "button" at bounding box center [598, 50] width 10 height 10
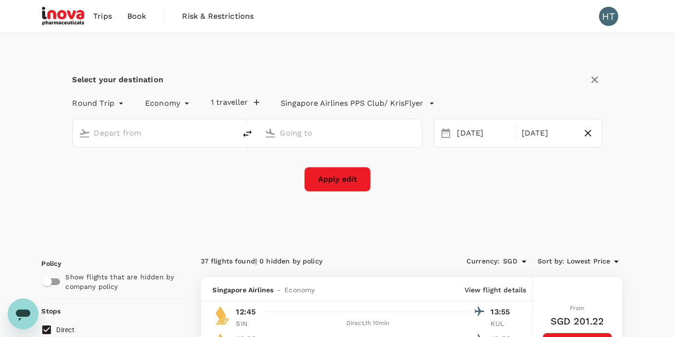
type input "Singapore Changi (SIN)"
type input "Kuala Lumpur Intl ([GEOGRAPHIC_DATA])"
click at [545, 135] on div "[DATE]" at bounding box center [548, 133] width 60 height 19
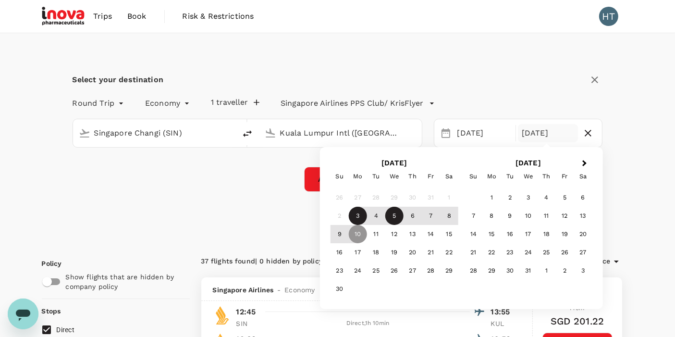
click at [392, 217] on div "5" at bounding box center [395, 216] width 18 height 18
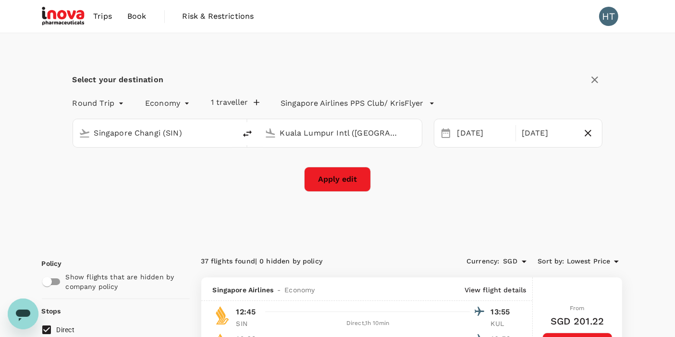
click at [350, 181] on button "Apply edit" at bounding box center [337, 179] width 67 height 25
checkbox input "false"
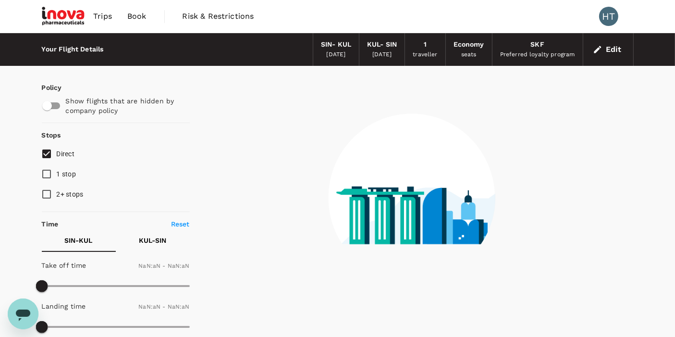
checkbox input "false"
type input "1440"
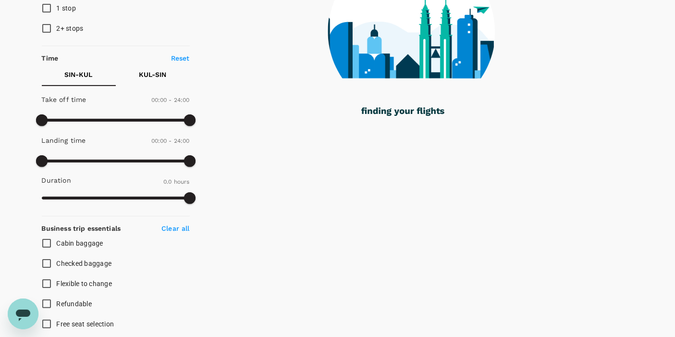
scroll to position [107, 0]
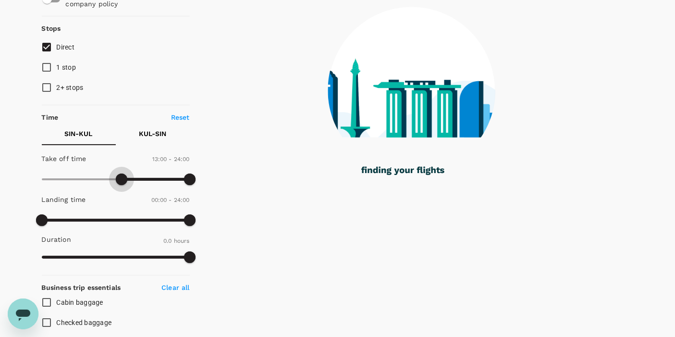
type input "720"
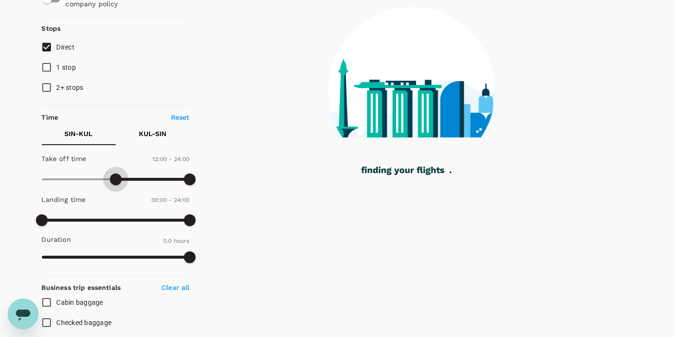
drag, startPoint x: 43, startPoint y: 179, endPoint x: 115, endPoint y: 176, distance: 72.6
click at [115, 176] on span at bounding box center [116, 180] width 12 height 12
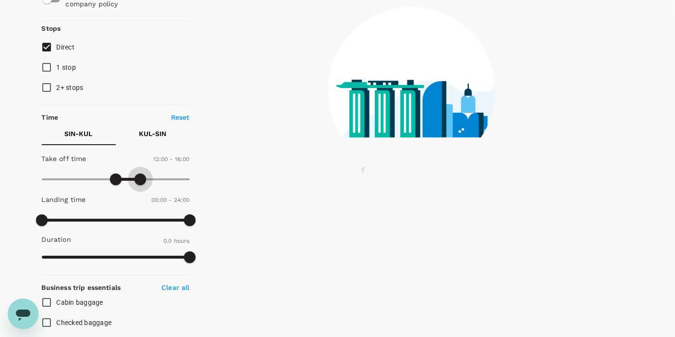
type input "870"
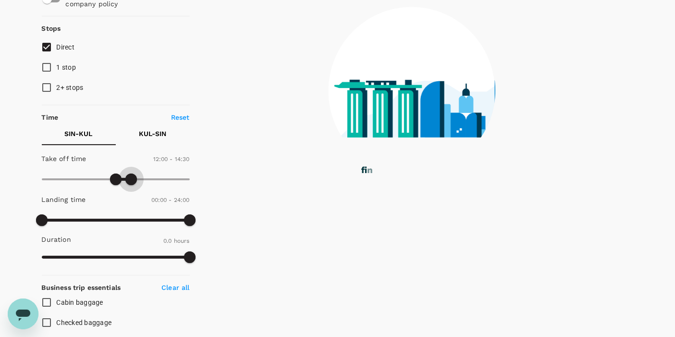
drag, startPoint x: 187, startPoint y: 176, endPoint x: 131, endPoint y: 178, distance: 56.8
click at [131, 178] on span at bounding box center [131, 180] width 12 height 12
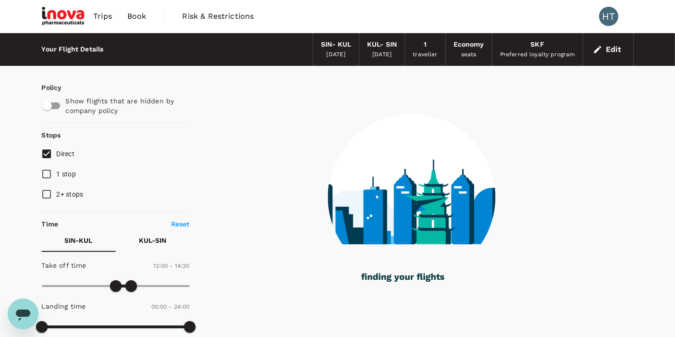
scroll to position [0, 0]
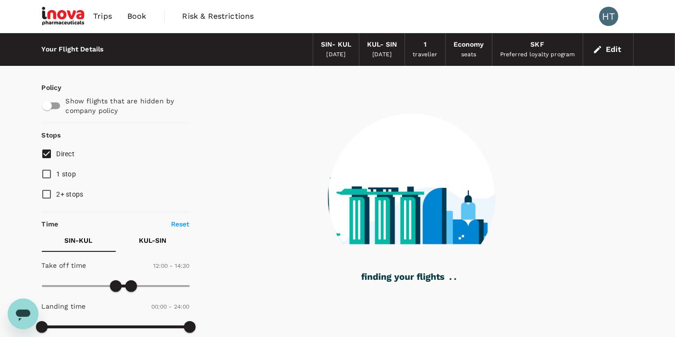
type input "60"
checkbox input "true"
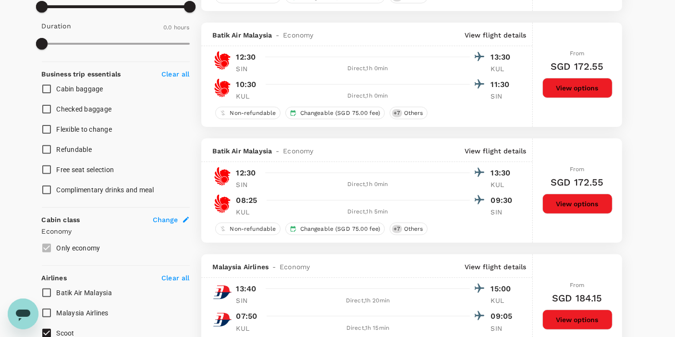
scroll to position [427, 0]
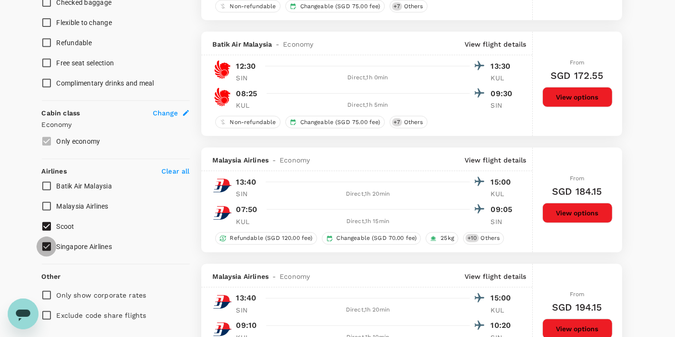
click at [53, 249] on input "Singapore Airlines" at bounding box center [47, 246] width 20 height 20
checkbox input "false"
click at [50, 227] on input "Scoot" at bounding box center [47, 226] width 20 height 20
checkbox input "false"
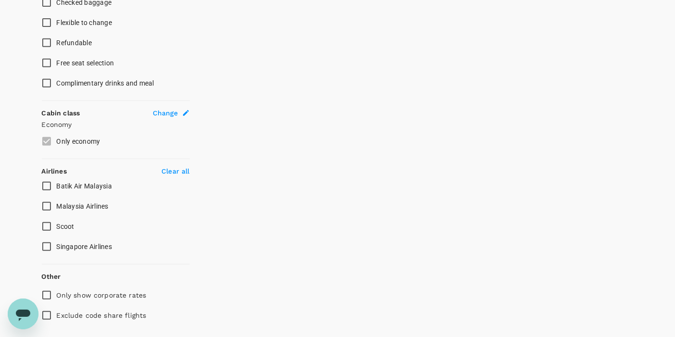
checkbox input "true"
click at [49, 224] on input "Scoot" at bounding box center [47, 226] width 20 height 20
checkbox input "true"
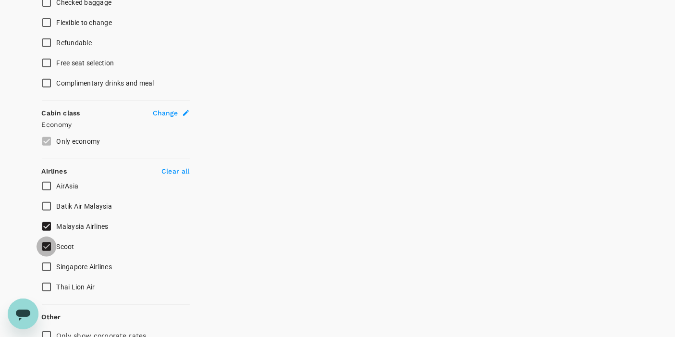
click at [48, 244] on input "Scoot" at bounding box center [47, 246] width 20 height 20
click at [50, 245] on input "Scoot" at bounding box center [47, 246] width 20 height 20
checkbox input "true"
click at [52, 222] on input "Malaysia Airlines" at bounding box center [47, 226] width 20 height 20
checkbox input "false"
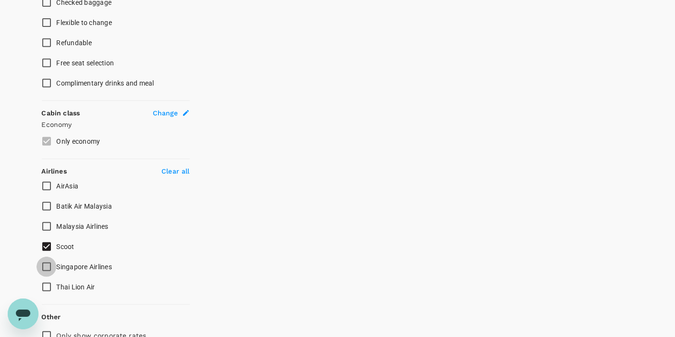
click at [52, 264] on input "Singapore Airlines" at bounding box center [47, 267] width 20 height 20
checkbox input "true"
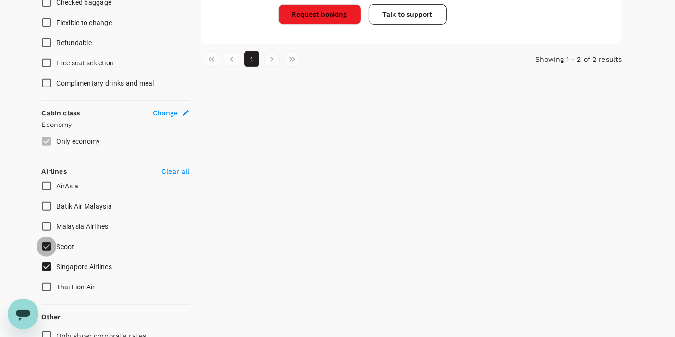
click at [47, 247] on input "Scoot" at bounding box center [47, 246] width 20 height 20
checkbox input "false"
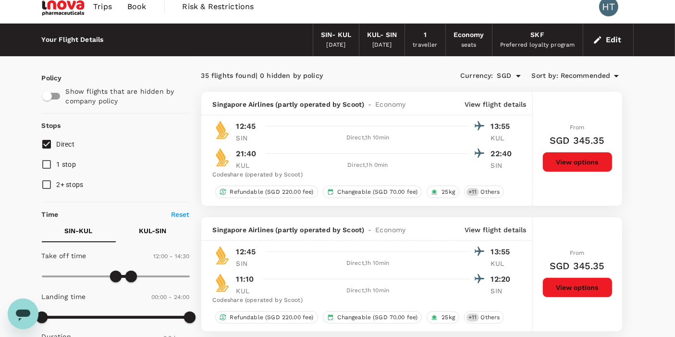
scroll to position [0, 0]
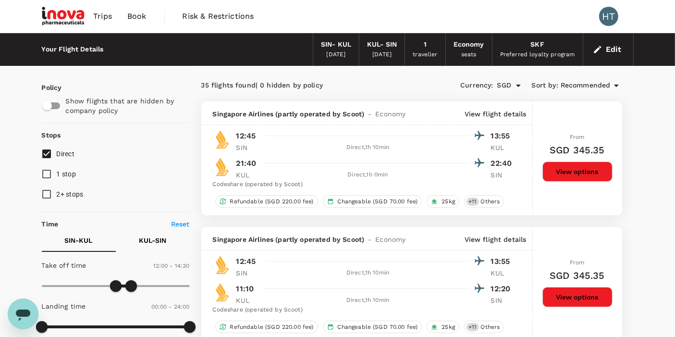
click at [577, 86] on span "Recommended" at bounding box center [586, 85] width 50 height 11
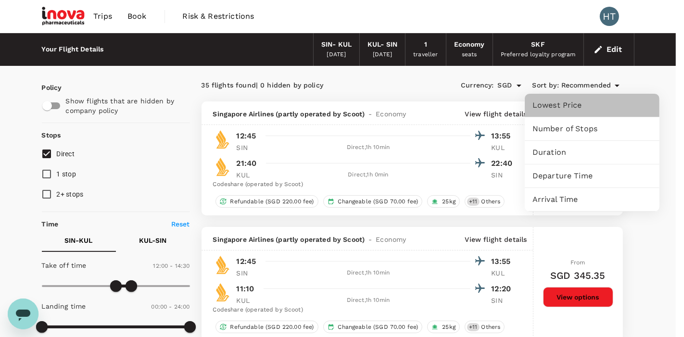
click at [565, 105] on span "Lowest Price" at bounding box center [591, 106] width 119 height 12
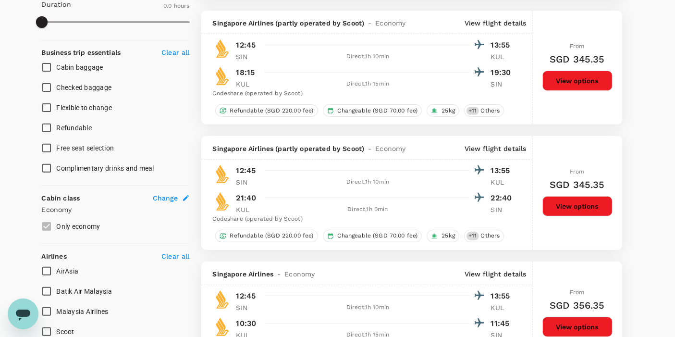
scroll to position [320, 0]
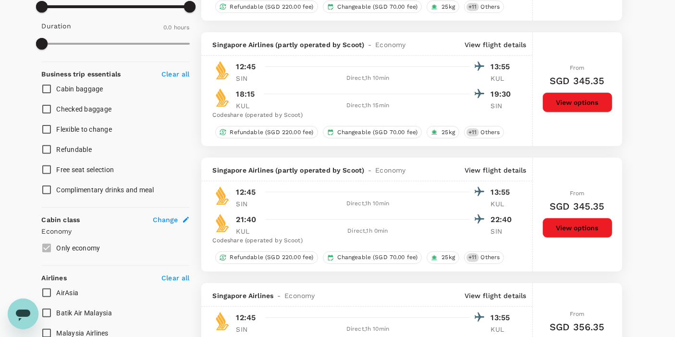
click at [551, 228] on button "View options" at bounding box center [578, 228] width 70 height 20
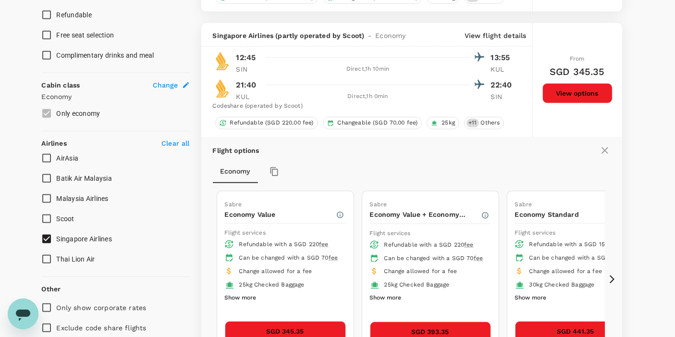
scroll to position [423, 0]
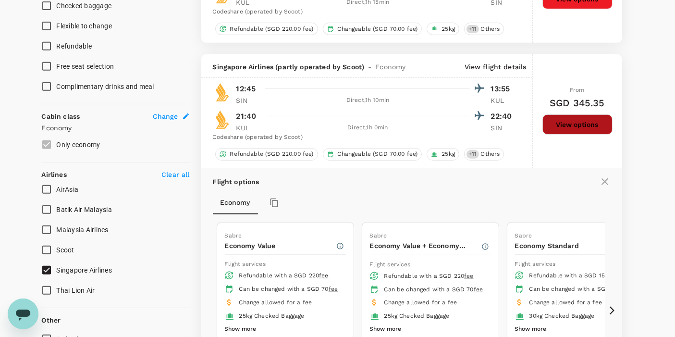
click at [564, 123] on button "View options" at bounding box center [578, 124] width 70 height 20
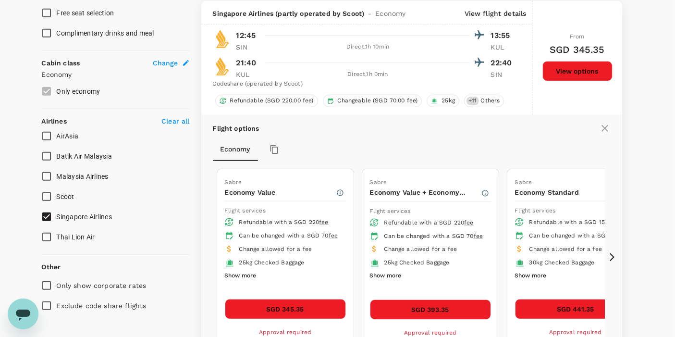
click at [602, 125] on icon at bounding box center [605, 129] width 12 height 12
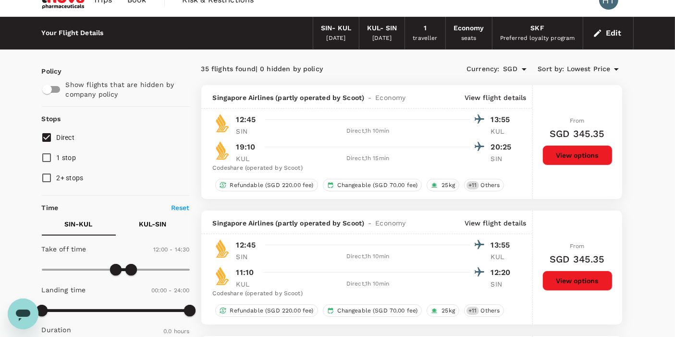
scroll to position [0, 0]
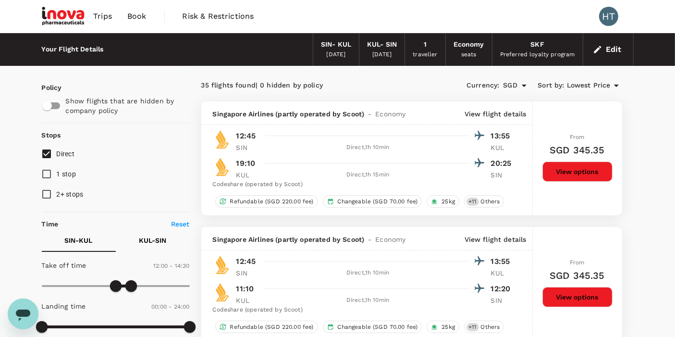
click at [585, 83] on span "Lowest Price" at bounding box center [589, 85] width 44 height 11
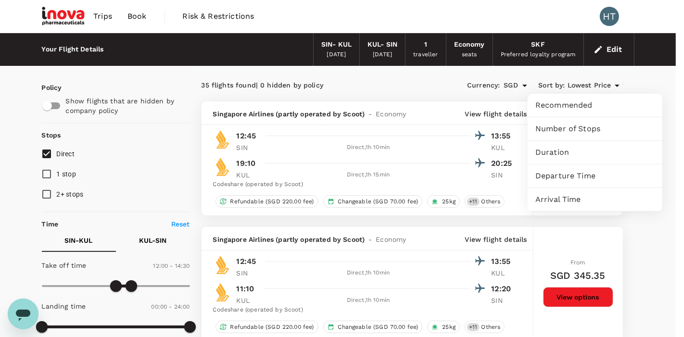
click at [439, 76] on div at bounding box center [342, 168] width 684 height 337
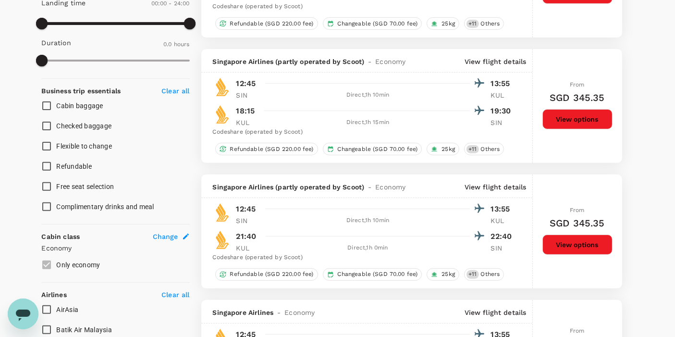
scroll to position [320, 0]
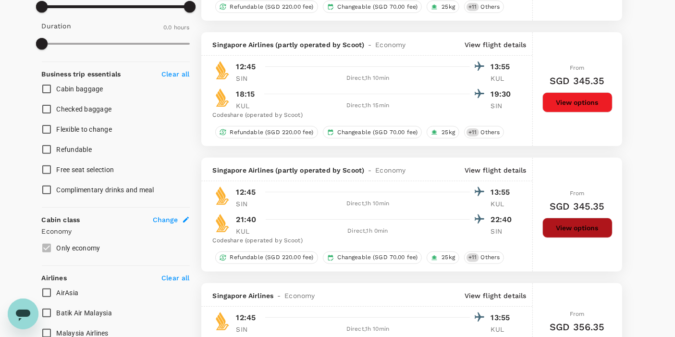
click at [551, 226] on button "View options" at bounding box center [578, 228] width 70 height 20
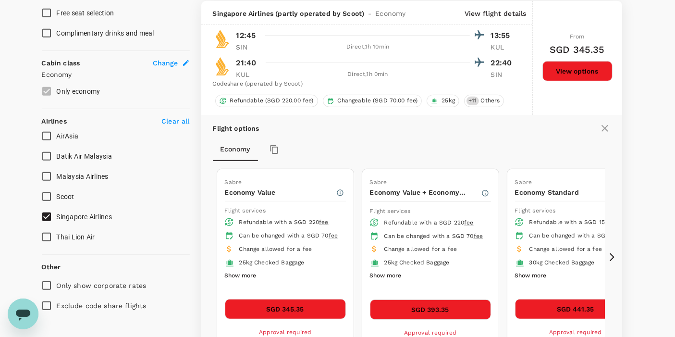
scroll to position [423, 0]
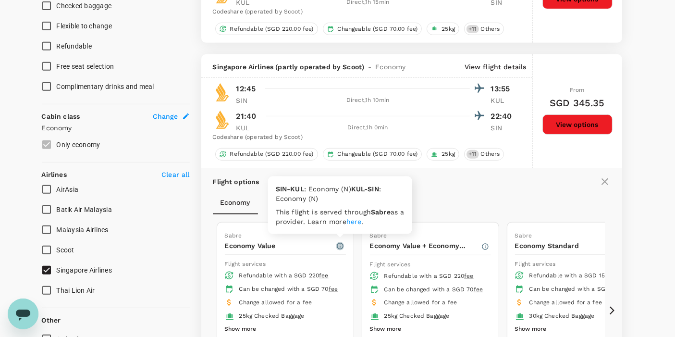
click at [337, 242] on icon "button" at bounding box center [340, 246] width 8 height 8
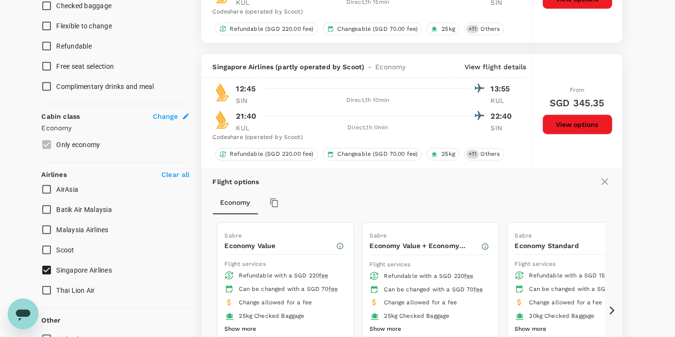
click at [607, 185] on icon at bounding box center [605, 182] width 12 height 12
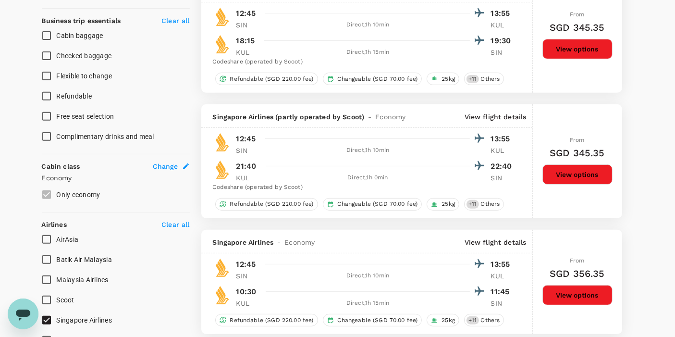
scroll to position [0, 0]
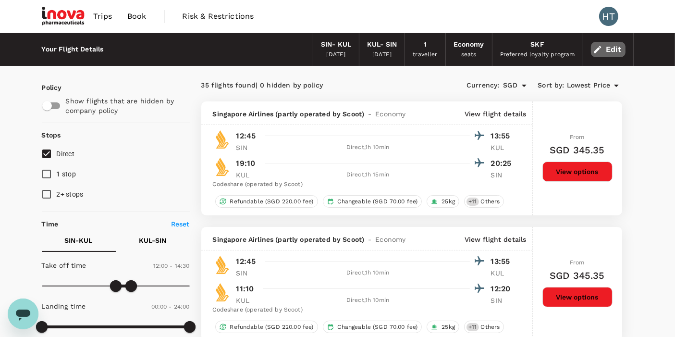
click at [605, 53] on button "Edit" at bounding box center [608, 49] width 35 height 15
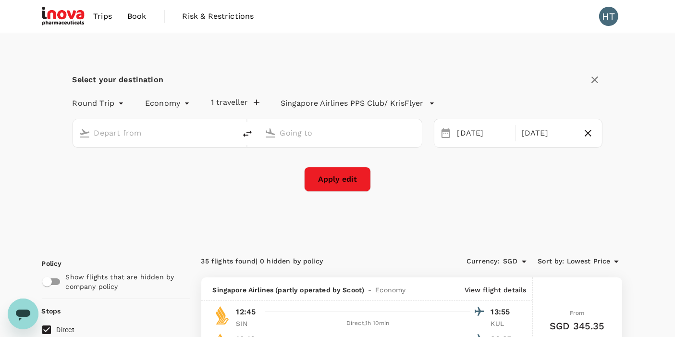
type input "Singapore Changi (SIN)"
type input "Kuala Lumpur Intl ([GEOGRAPHIC_DATA])"
click at [542, 132] on div "[DATE]" at bounding box center [548, 133] width 60 height 19
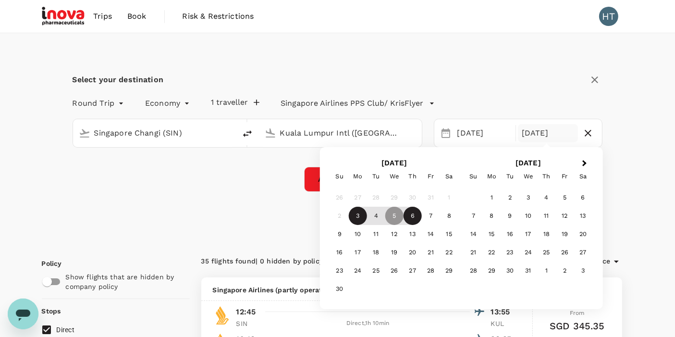
click at [409, 216] on div "6" at bounding box center [413, 216] width 18 height 18
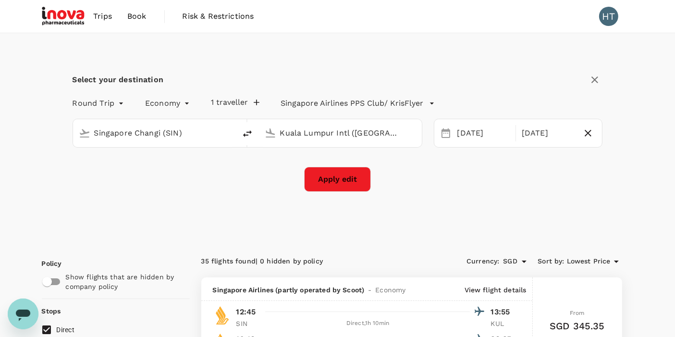
click at [335, 179] on button "Apply edit" at bounding box center [337, 179] width 67 height 25
checkbox input "false"
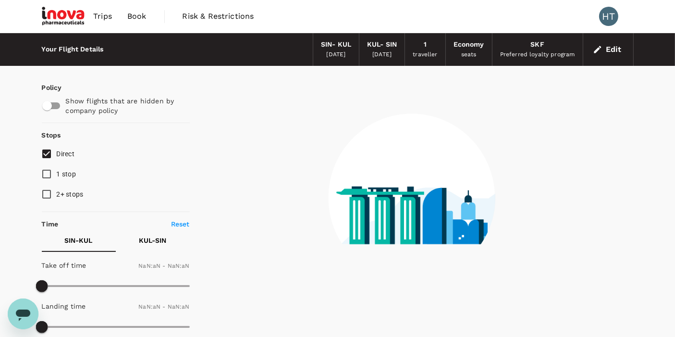
checkbox input "false"
type input "1440"
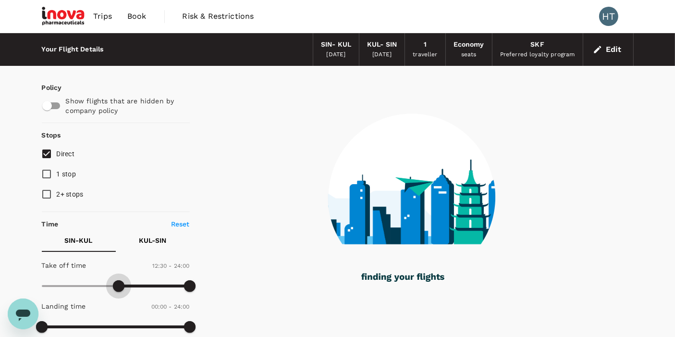
type input "810"
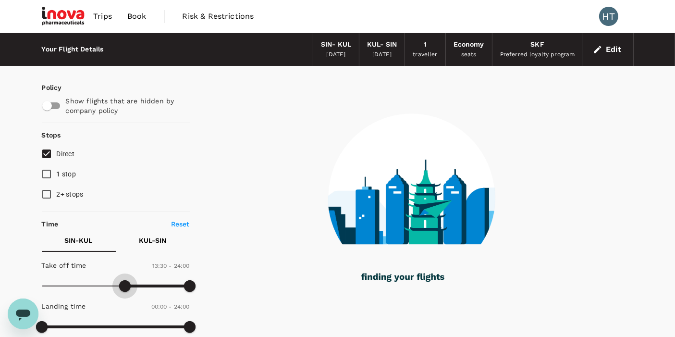
drag, startPoint x: 46, startPoint y: 287, endPoint x: 124, endPoint y: 290, distance: 78.4
click at [124, 290] on span at bounding box center [125, 286] width 12 height 12
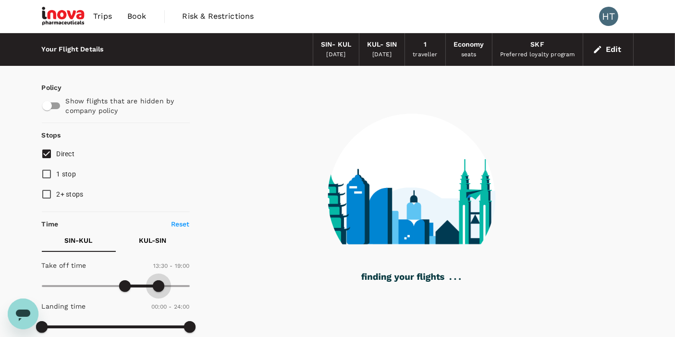
type input "990"
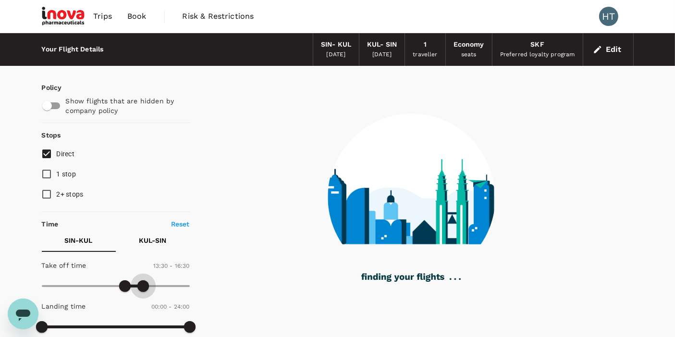
drag, startPoint x: 192, startPoint y: 286, endPoint x: 143, endPoint y: 286, distance: 49.5
click at [143, 286] on span at bounding box center [143, 286] width 12 height 12
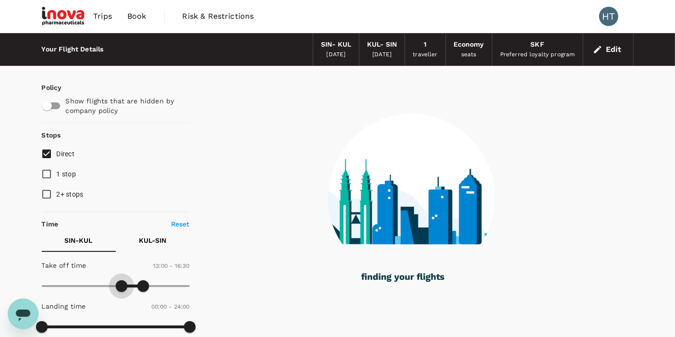
type input "750"
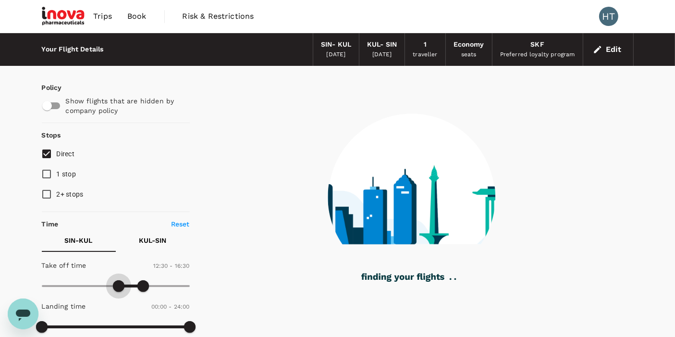
drag, startPoint x: 124, startPoint y: 285, endPoint x: 120, endPoint y: 284, distance: 4.8
click at [120, 284] on span at bounding box center [119, 286] width 12 height 12
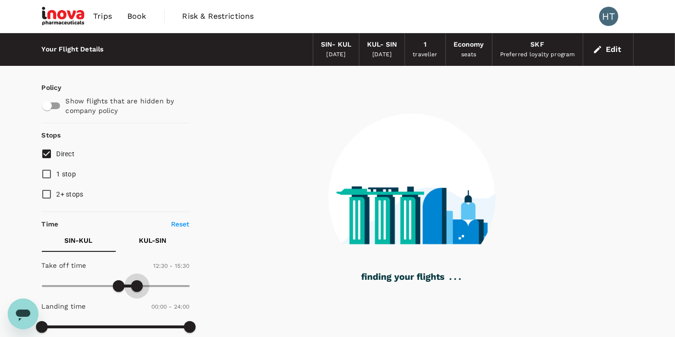
type input "900"
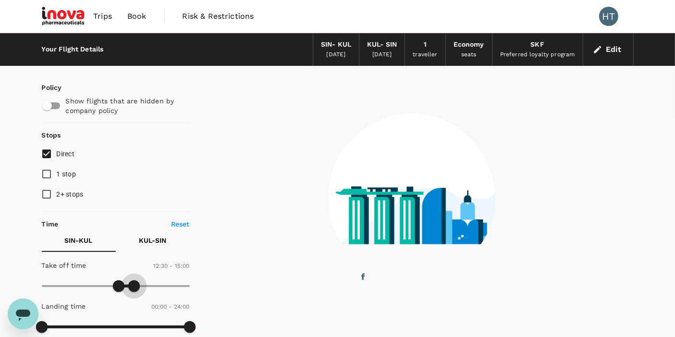
click at [136, 282] on span at bounding box center [134, 286] width 12 height 12
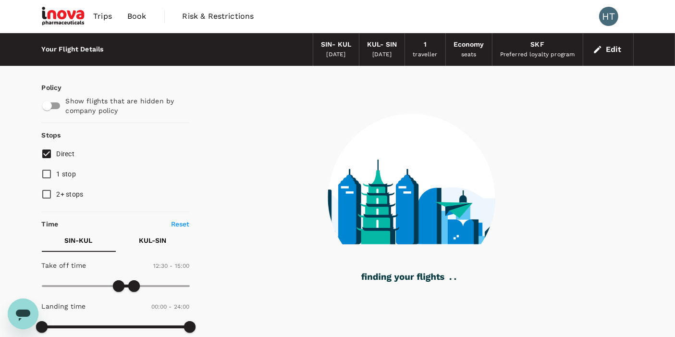
type input "60"
checkbox input "true"
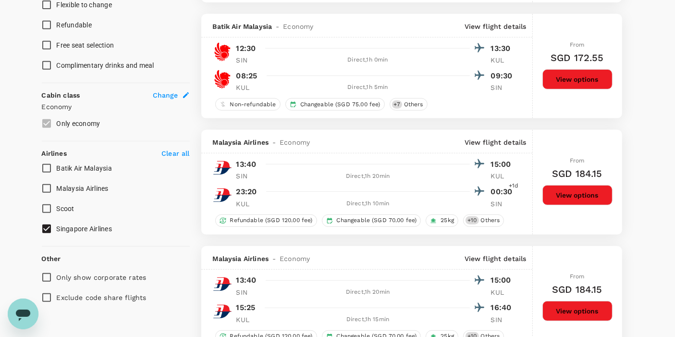
scroll to position [481, 0]
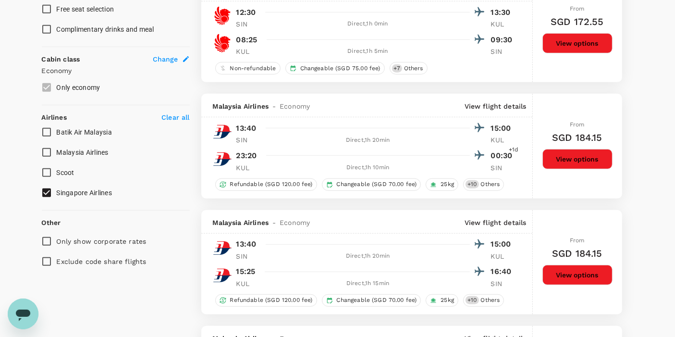
click at [45, 192] on input "Singapore Airlines" at bounding box center [47, 193] width 20 height 20
click at [46, 194] on div "Batik Air Malaysia Malaysia Airlines Scoot Singapore Airlines" at bounding box center [116, 162] width 148 height 81
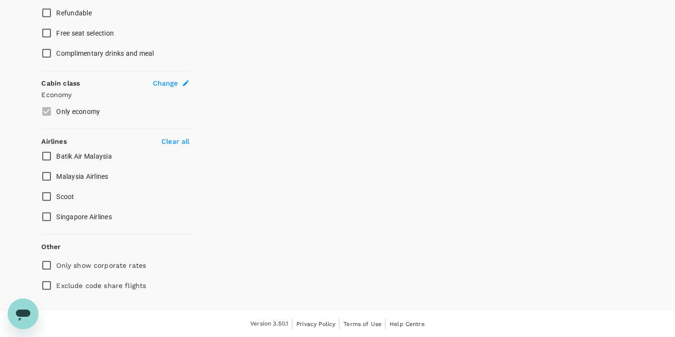
scroll to position [455, 0]
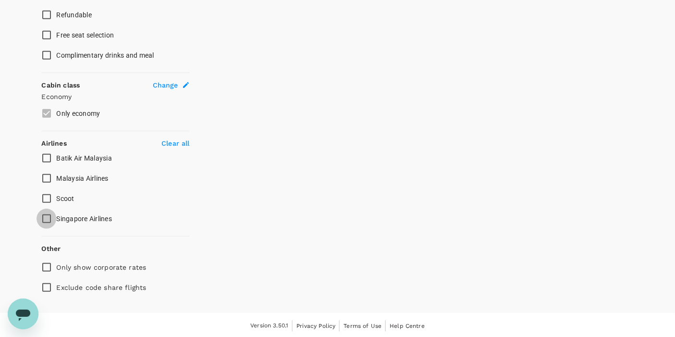
click at [47, 216] on input "Singapore Airlines" at bounding box center [47, 219] width 20 height 20
checkbox input "false"
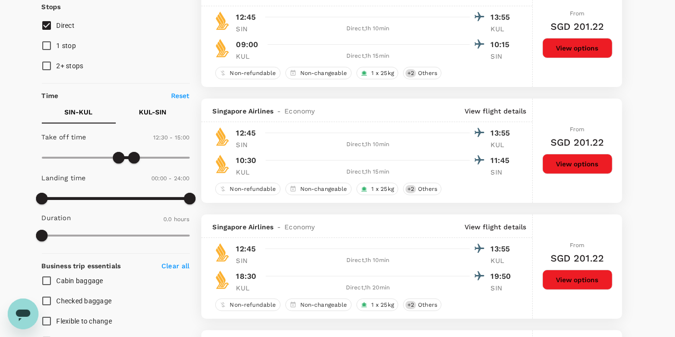
scroll to position [0, 0]
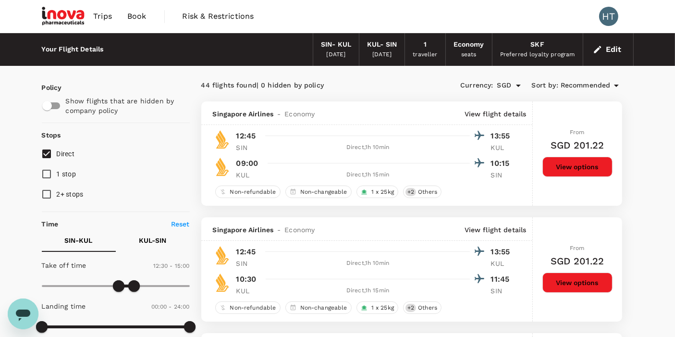
click at [599, 87] on span "Recommended" at bounding box center [586, 85] width 50 height 11
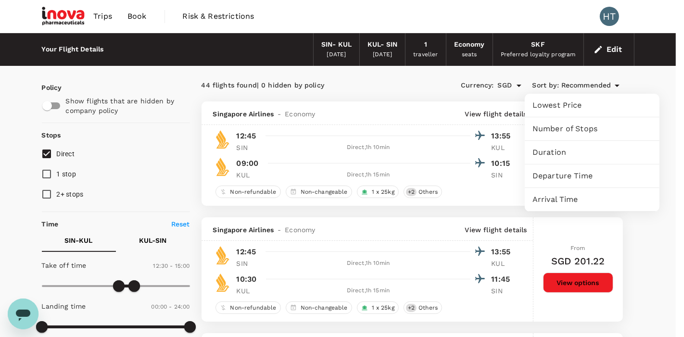
click at [575, 173] on span "Departure Time" at bounding box center [591, 176] width 119 height 12
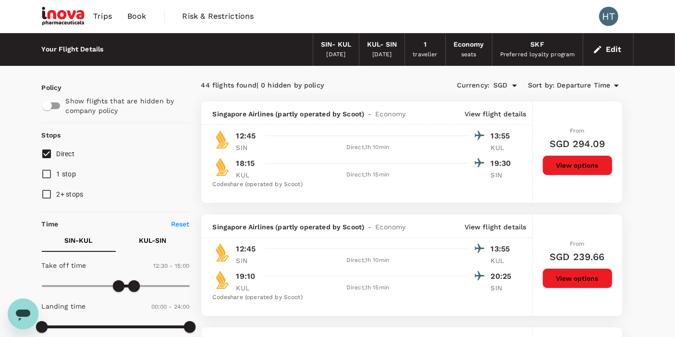
click at [383, 44] on div "KUL - SIN" at bounding box center [382, 44] width 30 height 11
click at [607, 51] on button "Edit" at bounding box center [608, 49] width 35 height 15
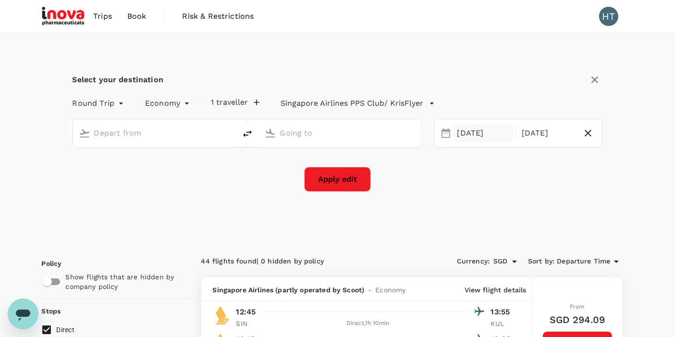
type input "Singapore Changi (SIN)"
type input "Kuala Lumpur Intl ([GEOGRAPHIC_DATA])"
click at [543, 141] on div "[DATE]" at bounding box center [548, 133] width 60 height 19
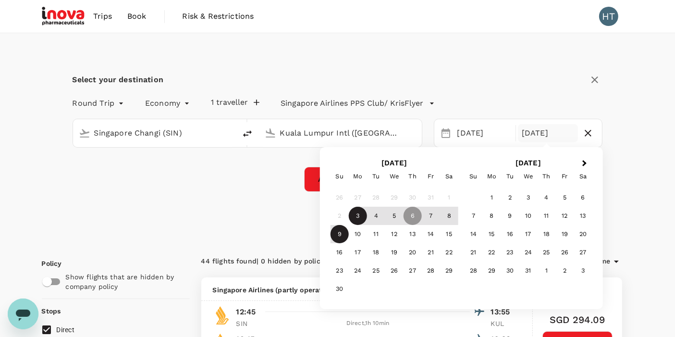
click at [341, 236] on div "9" at bounding box center [340, 234] width 18 height 18
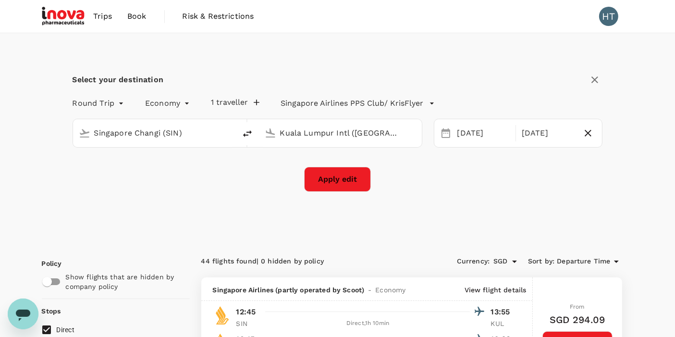
click at [350, 188] on button "Apply edit" at bounding box center [337, 179] width 67 height 25
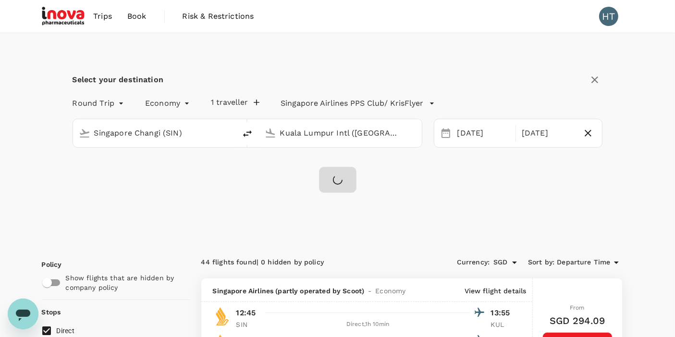
checkbox input "false"
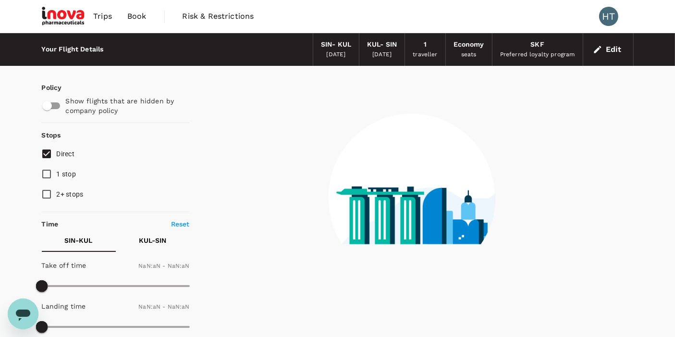
checkbox input "false"
type input "1440"
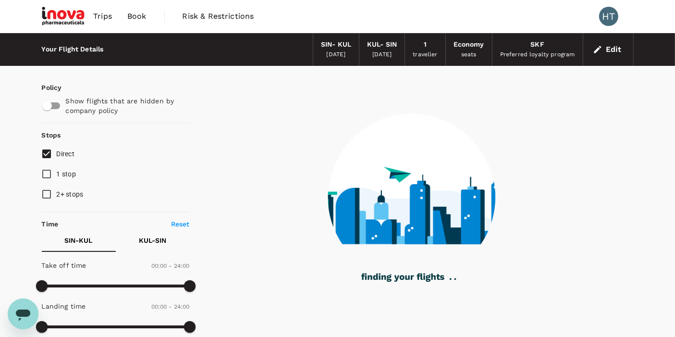
checkbox input "true"
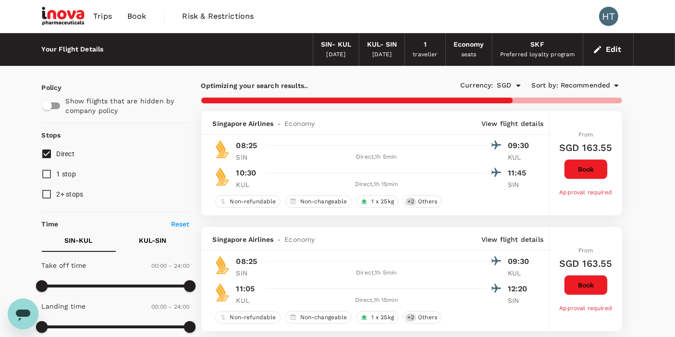
checkbox input "false"
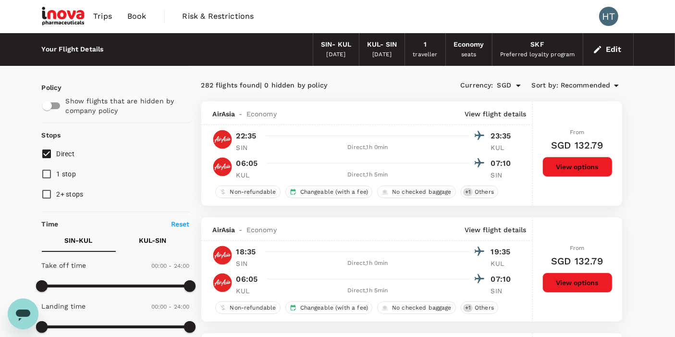
checkbox input "false"
